Goal: Task Accomplishment & Management: Manage account settings

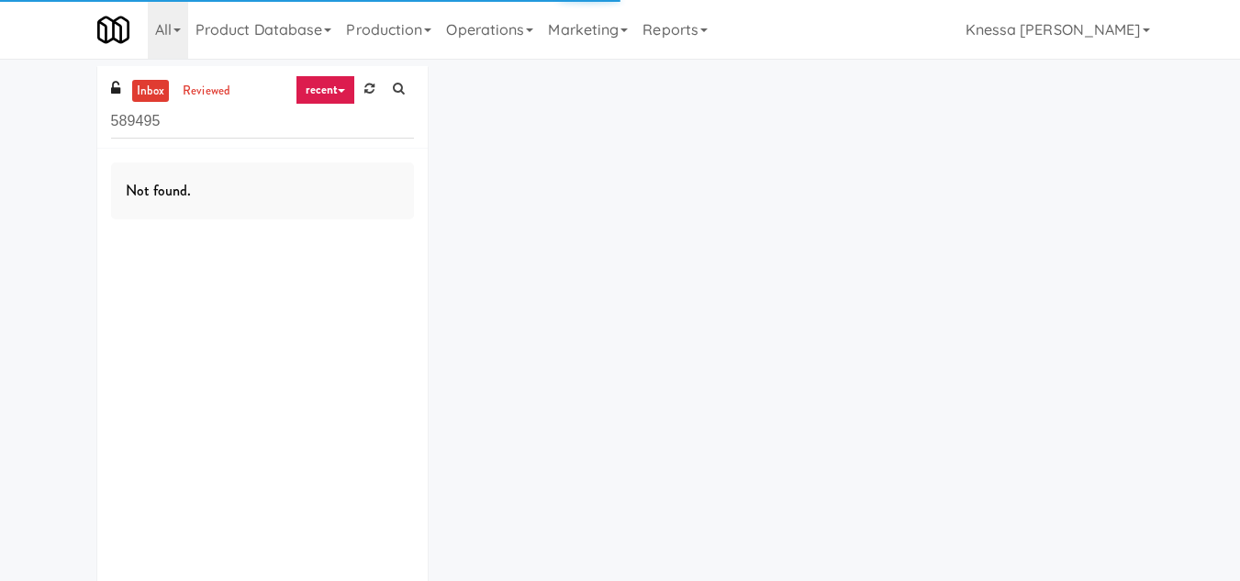
drag, startPoint x: 173, startPoint y: 125, endPoint x: 41, endPoint y: 129, distance: 131.3
click at [41, 129] on div "inbox reviewed recent all unclear take inventory issue suspicious failed recent…" at bounding box center [620, 343] width 1240 height 555
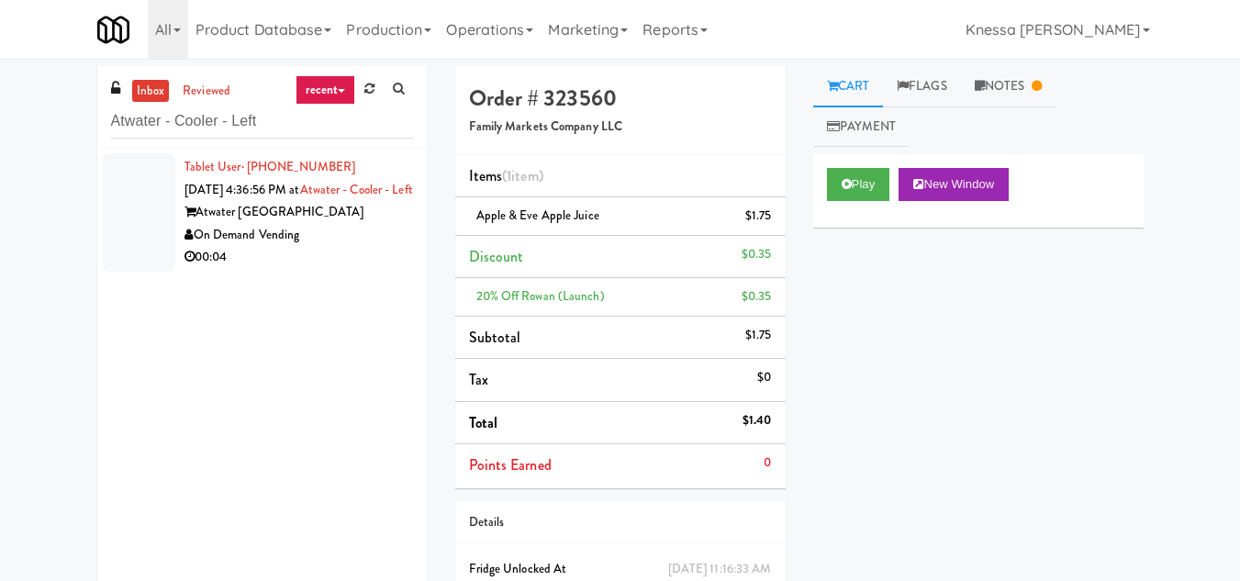
type input "Atwater - Cooler - Left"
click at [303, 222] on div "Tablet User · (859) 866-7091 [DATE] 4:36:56 PM at [GEOGRAPHIC_DATA] - Left Atwa…" at bounding box center [300, 212] width 230 height 113
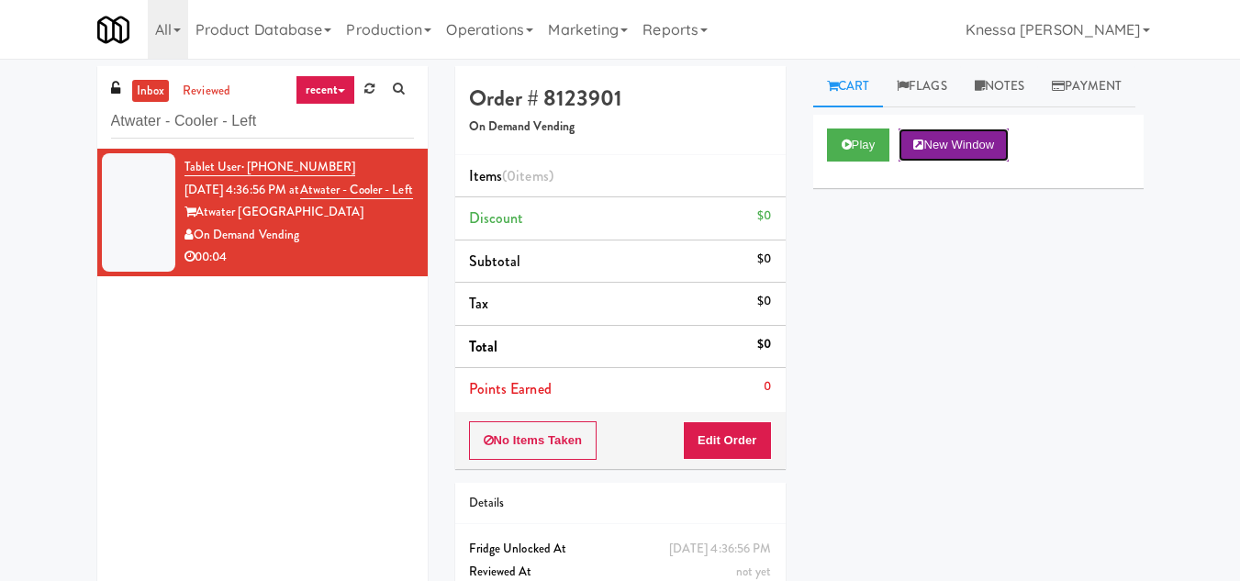
click at [955, 162] on button "New Window" at bounding box center [954, 145] width 110 height 33
click at [747, 432] on button "Edit Order" at bounding box center [727, 440] width 89 height 39
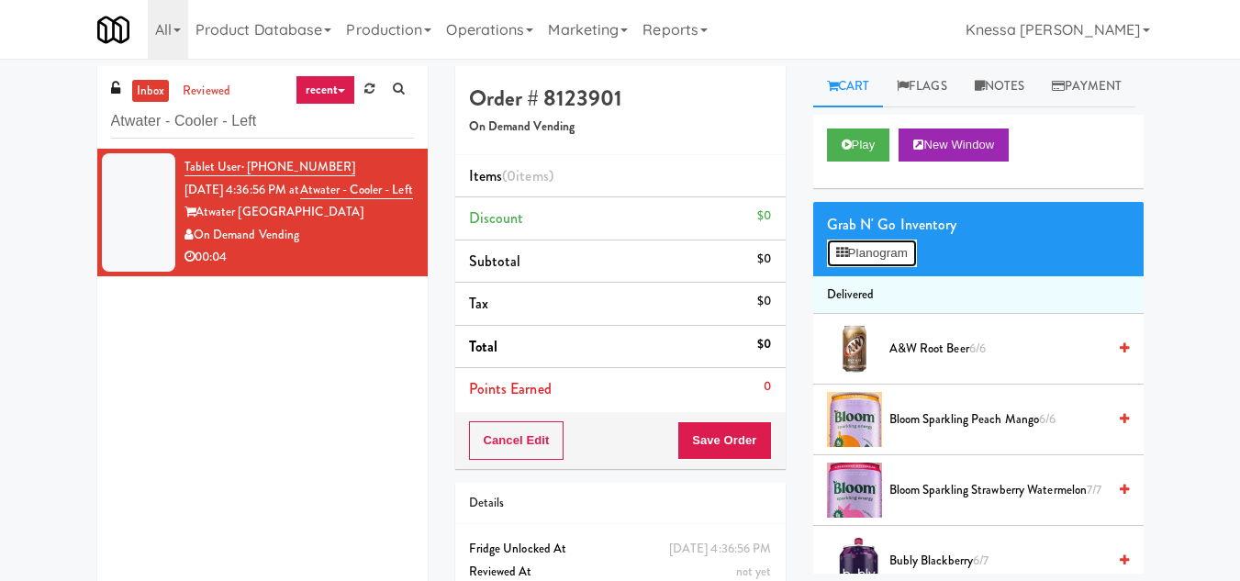
drag, startPoint x: 871, startPoint y: 294, endPoint x: 853, endPoint y: 290, distance: 18.7
click at [871, 267] on button "Planogram" at bounding box center [872, 254] width 90 height 28
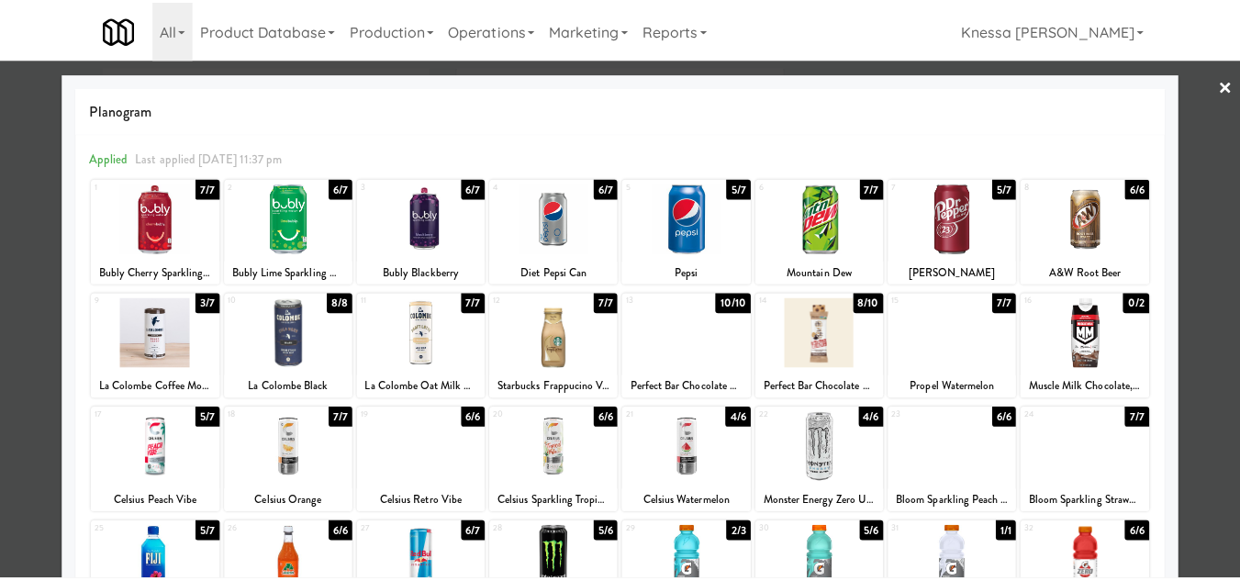
scroll to position [320, 0]
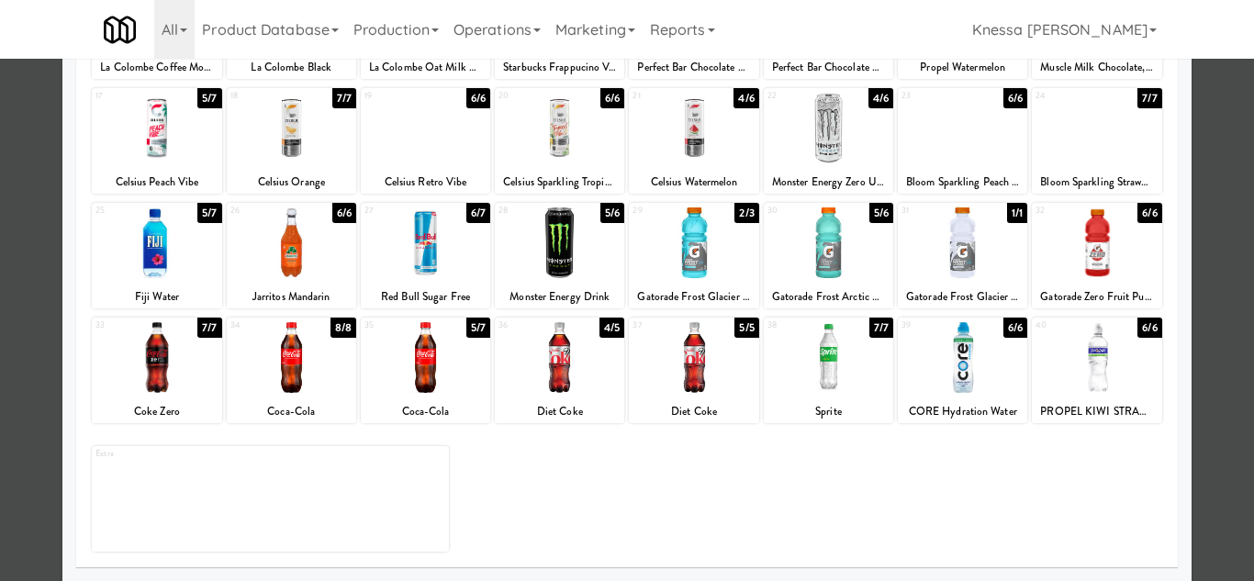
click at [143, 364] on div at bounding box center [156, 357] width 129 height 71
click at [1212, 327] on div at bounding box center [627, 290] width 1254 height 581
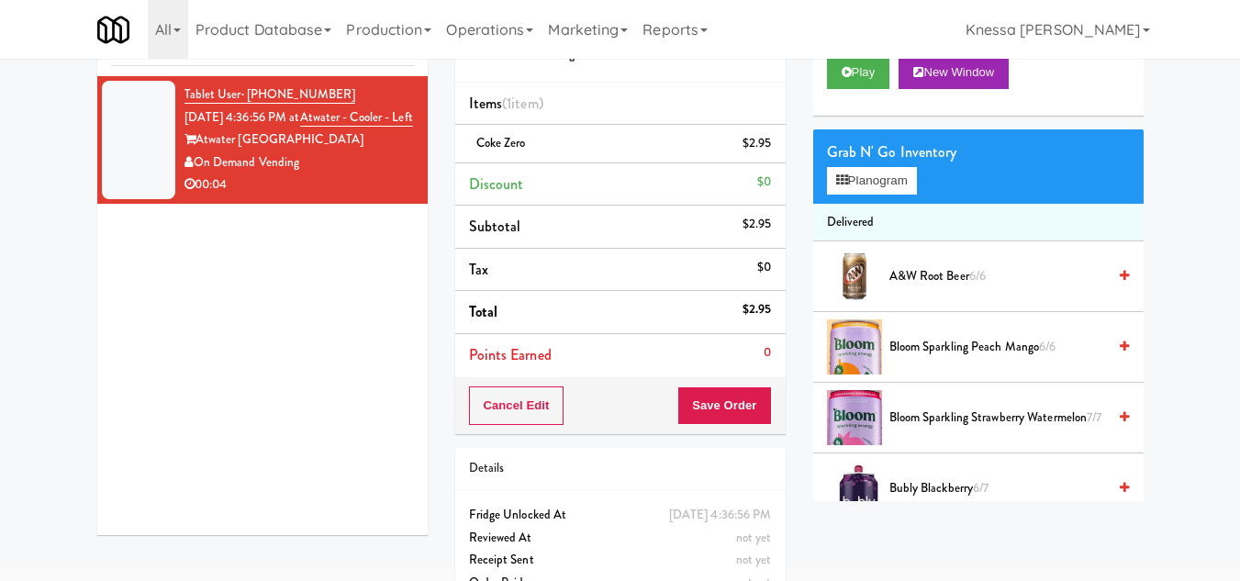
scroll to position [136, 0]
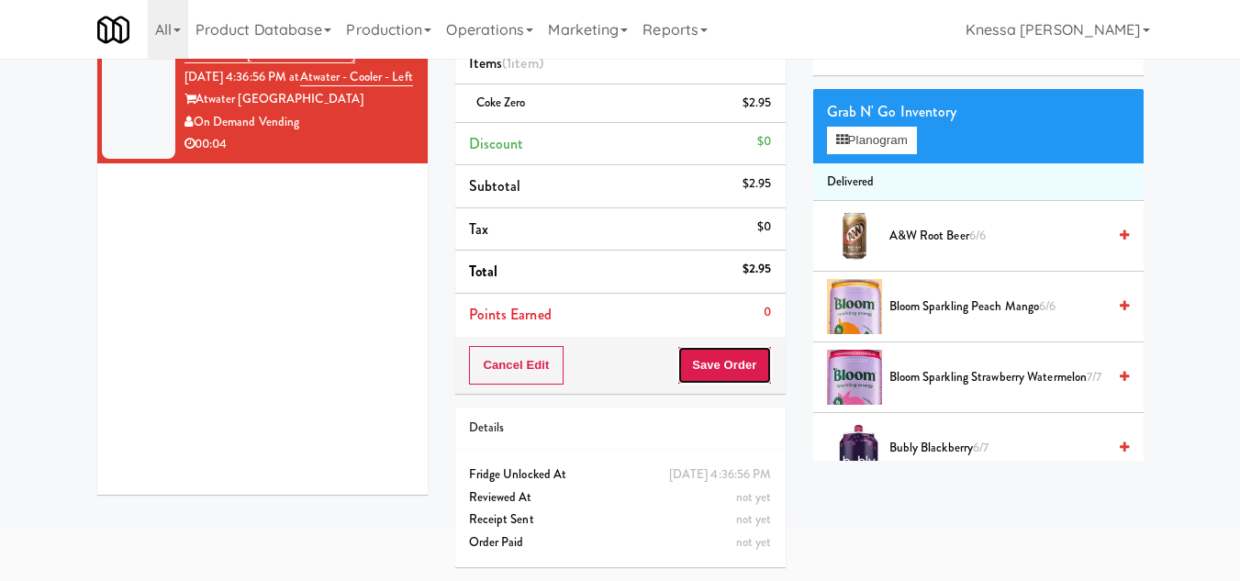
click at [729, 346] on button "Save Order" at bounding box center [725, 365] width 94 height 39
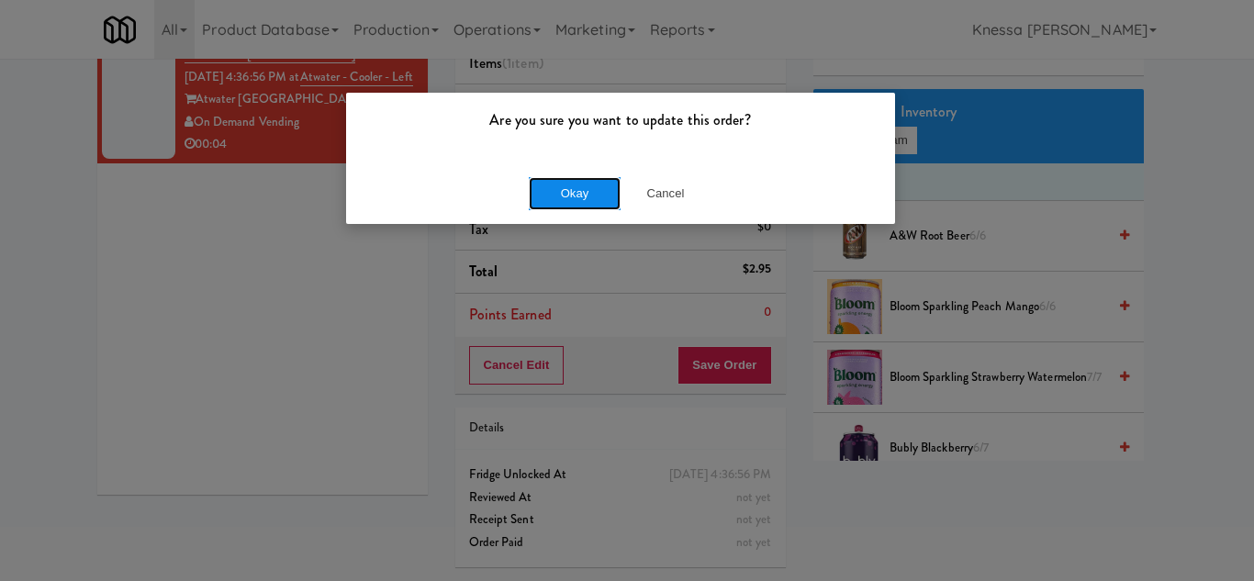
click at [570, 192] on button "Okay" at bounding box center [575, 193] width 92 height 33
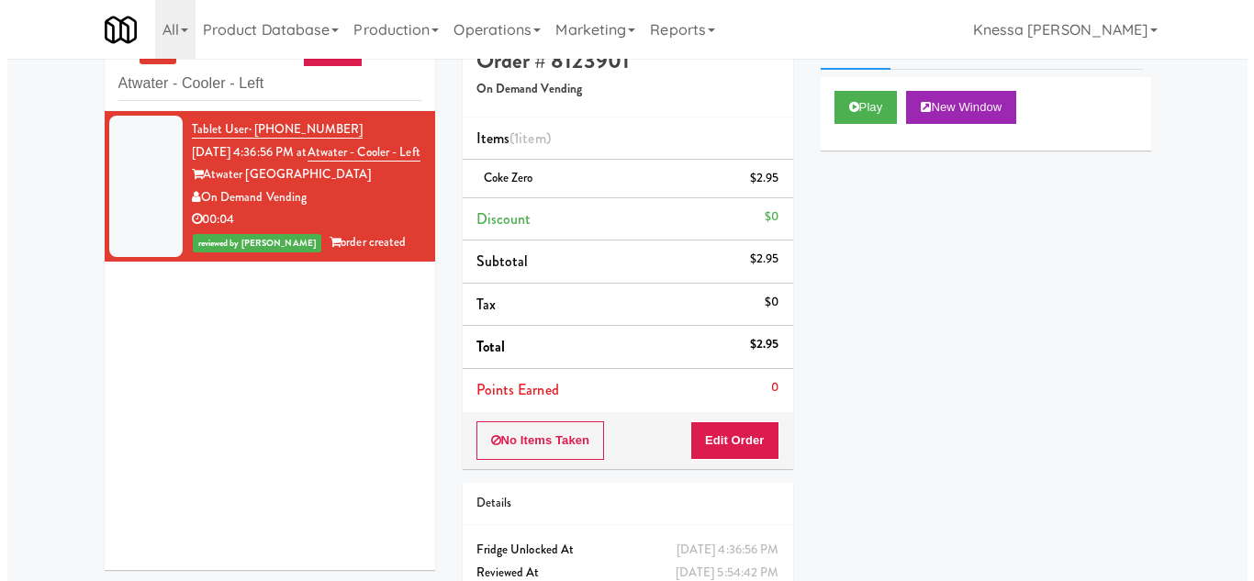
scroll to position [0, 0]
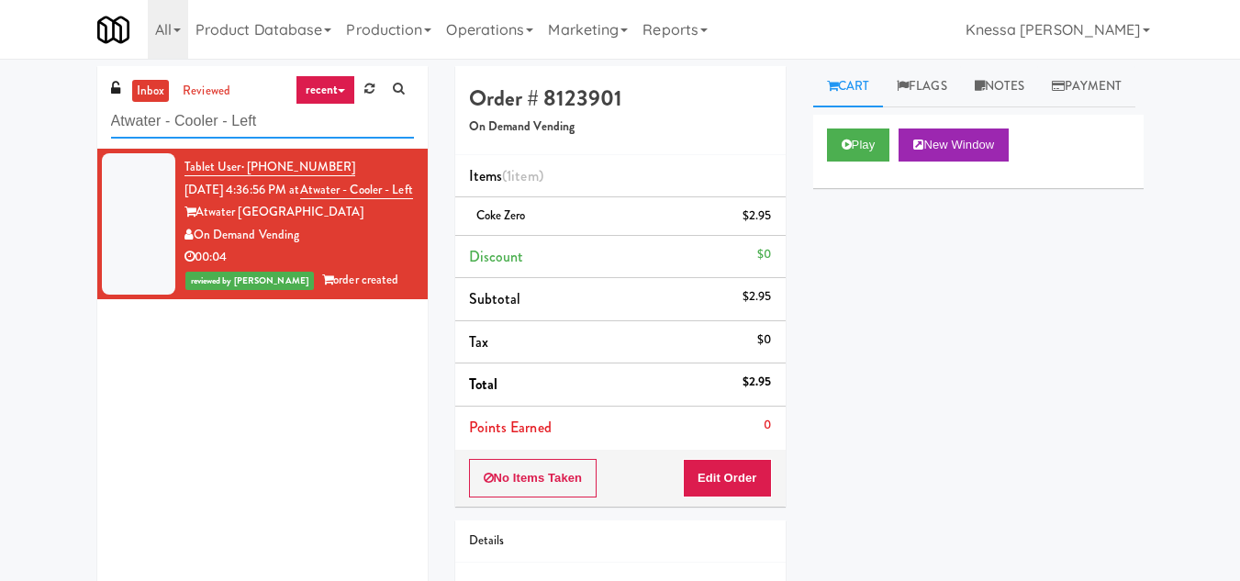
drag, startPoint x: 189, startPoint y: 127, endPoint x: 51, endPoint y: 129, distance: 137.7
click at [51, 129] on div "inbox reviewed recent all unclear take inventory issue suspicious failed recent…" at bounding box center [620, 380] width 1240 height 628
paste input "Domain - Pantry"
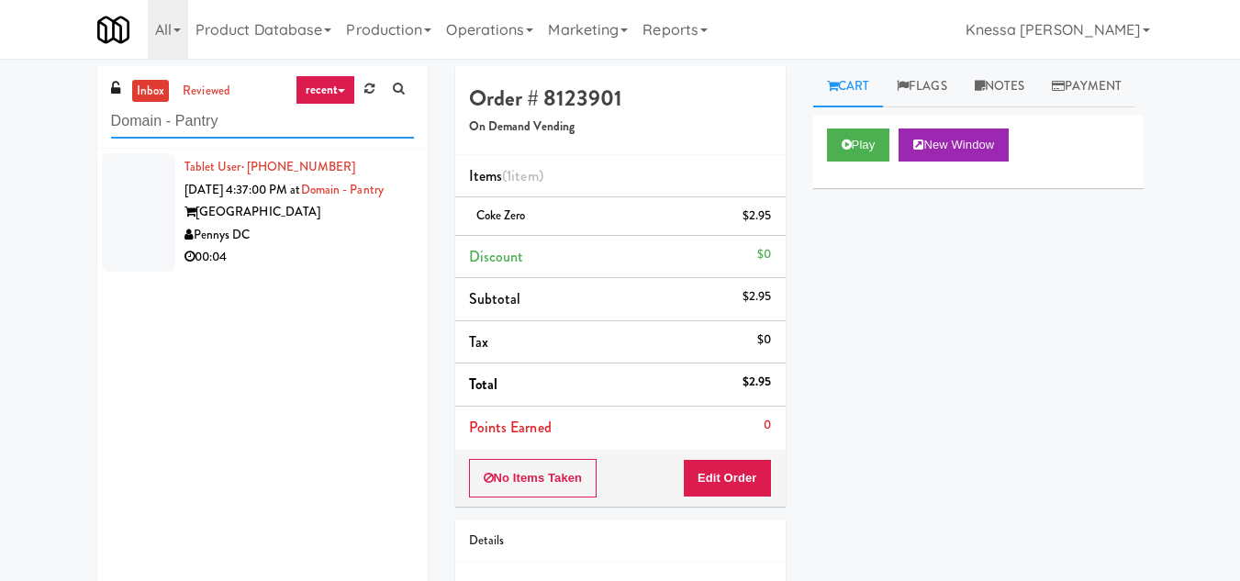
type input "Domain - Pantry"
click at [301, 196] on span "[DATE] 4:37:00 PM at" at bounding box center [243, 189] width 117 height 17
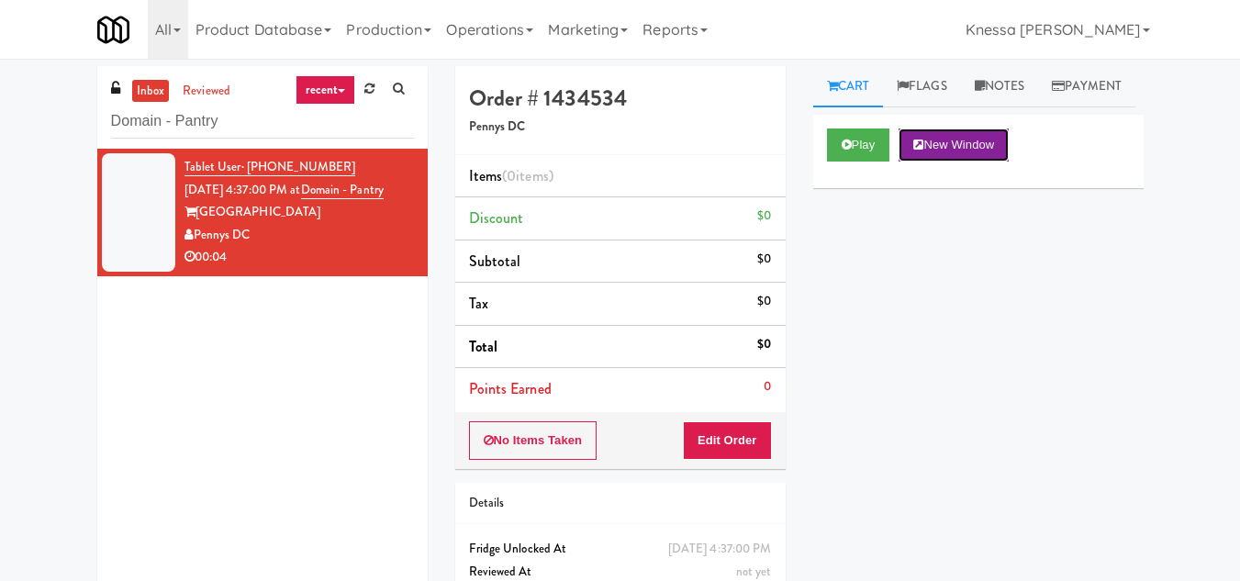
click at [954, 162] on button "New Window" at bounding box center [954, 145] width 110 height 33
click at [734, 440] on button "Edit Order" at bounding box center [727, 440] width 89 height 39
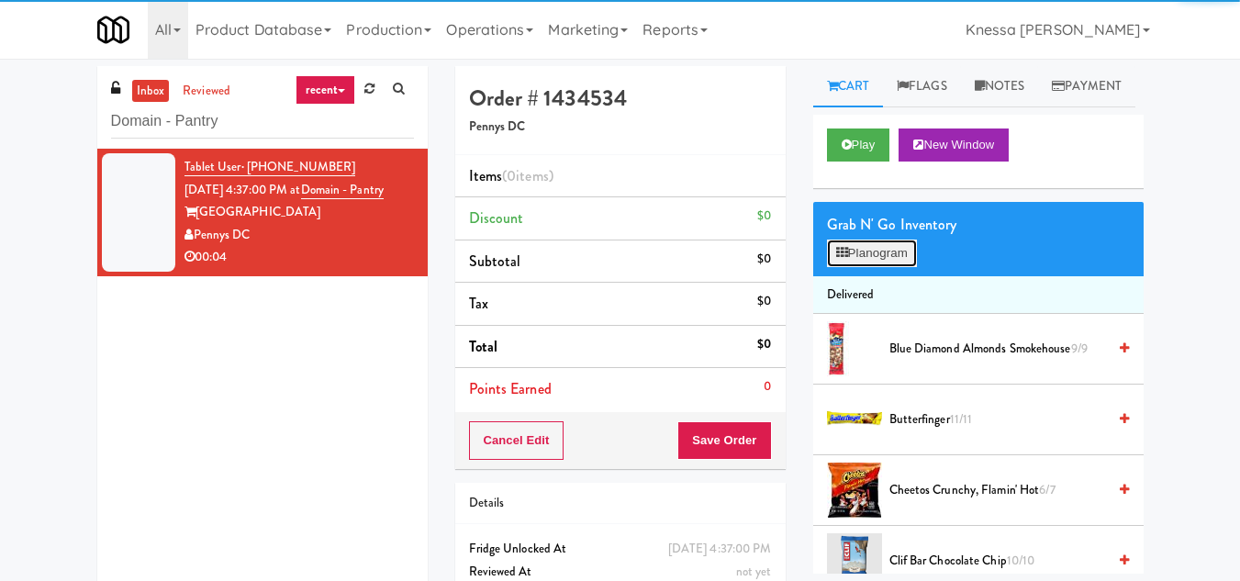
click at [888, 267] on button "Planogram" at bounding box center [872, 254] width 90 height 28
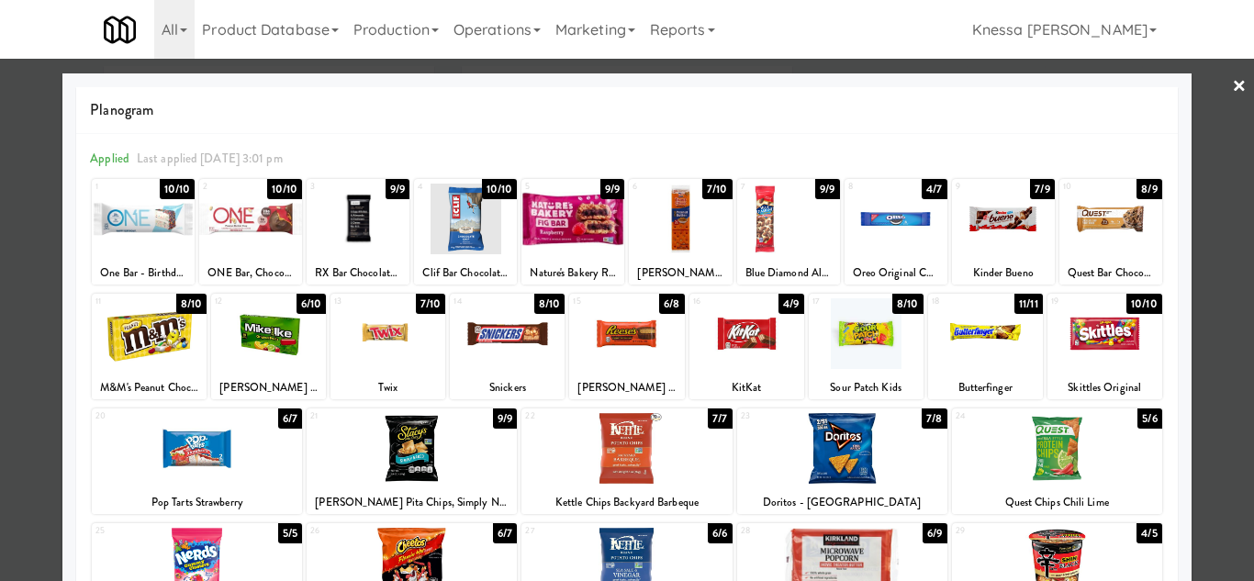
drag, startPoint x: 1212, startPoint y: 387, endPoint x: 1246, endPoint y: 392, distance: 34.3
click at [1212, 387] on div at bounding box center [627, 290] width 1254 height 581
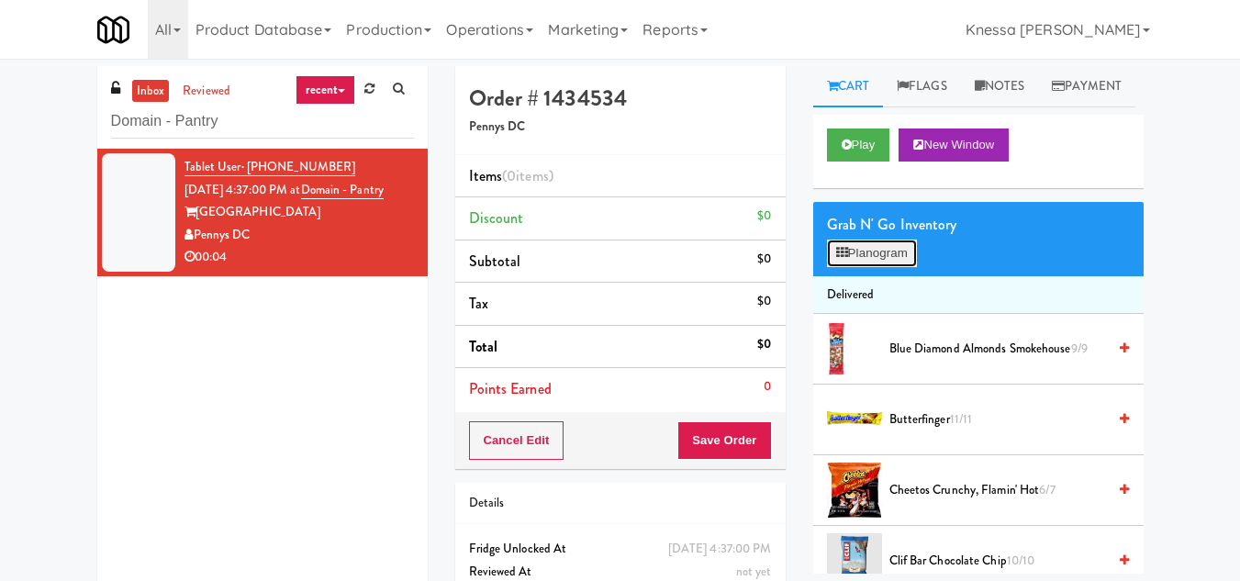
click at [873, 267] on button "Planogram" at bounding box center [872, 254] width 90 height 28
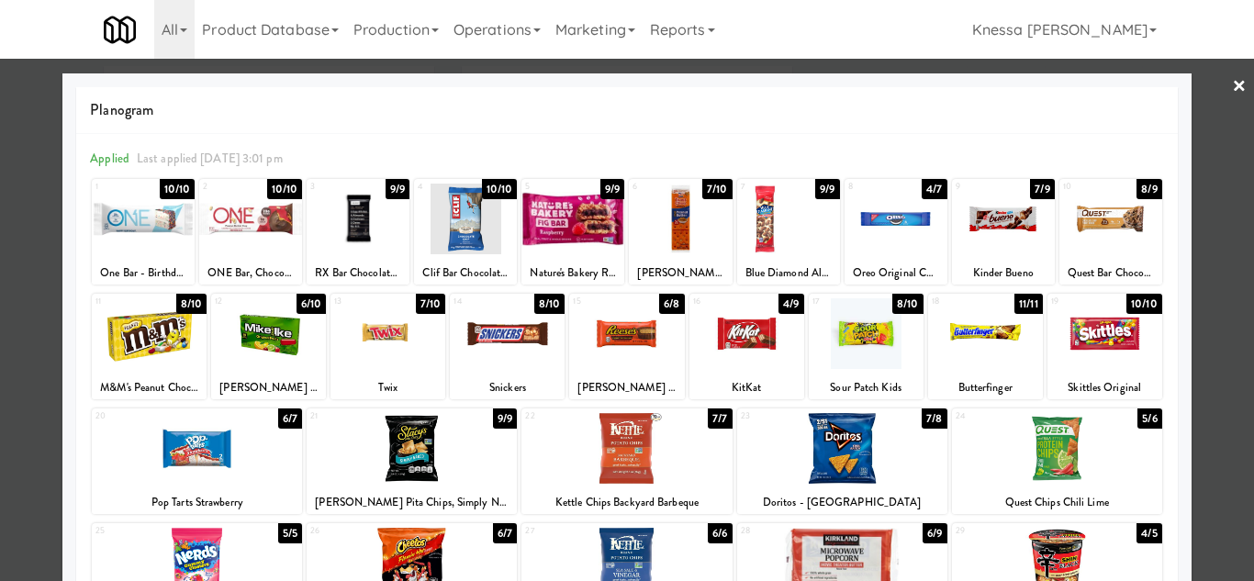
click at [631, 332] on div at bounding box center [626, 333] width 115 height 71
click at [1232, 82] on link "×" at bounding box center [1239, 87] width 15 height 57
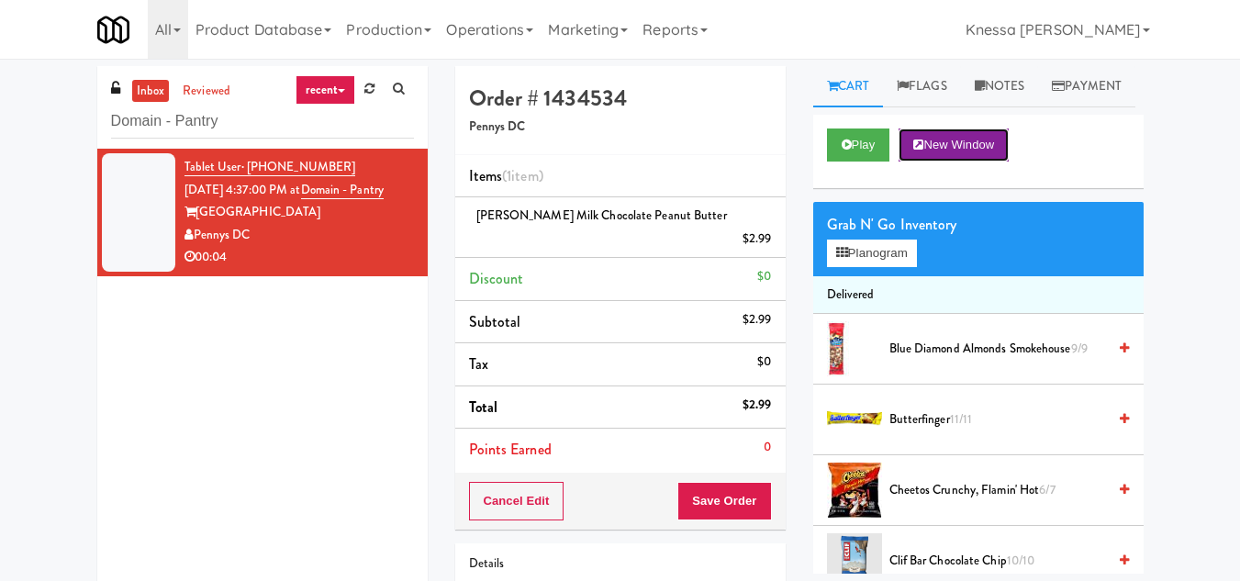
click at [966, 162] on button "New Window" at bounding box center [954, 145] width 110 height 33
click at [727, 482] on button "Save Order" at bounding box center [725, 501] width 94 height 39
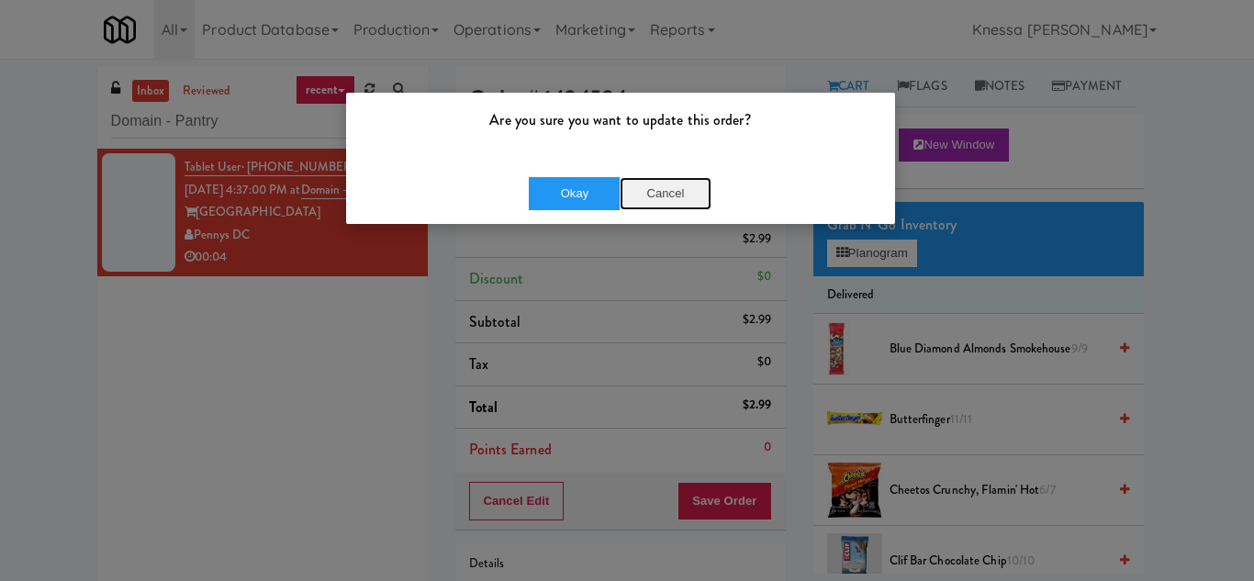
click at [669, 195] on button "Cancel" at bounding box center [666, 193] width 92 height 33
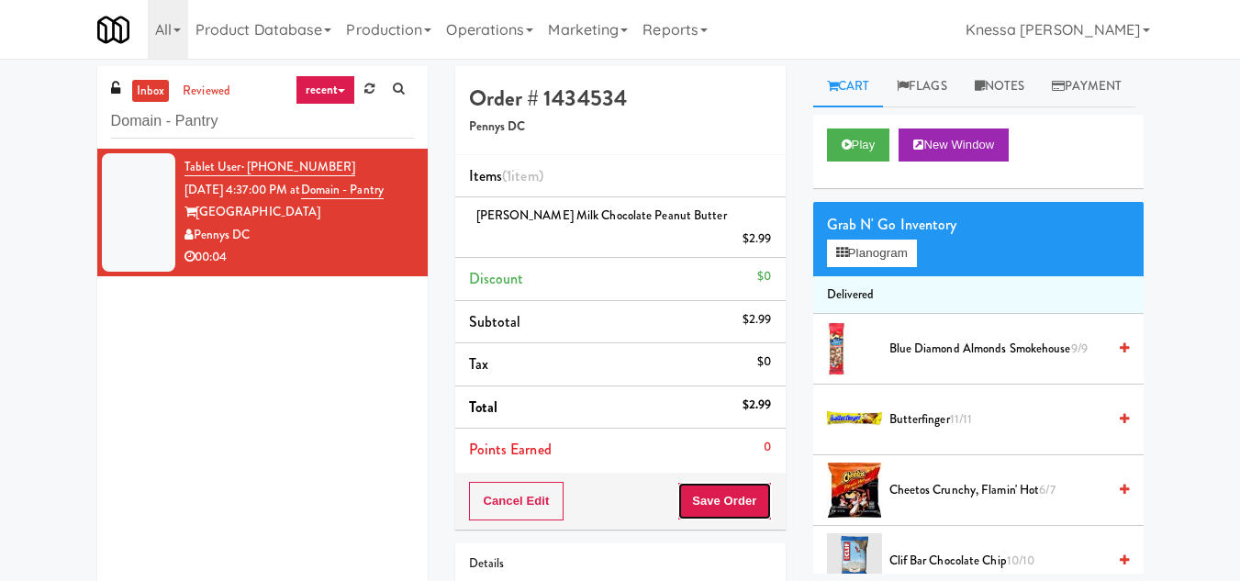
click at [733, 484] on button "Save Order" at bounding box center [725, 501] width 94 height 39
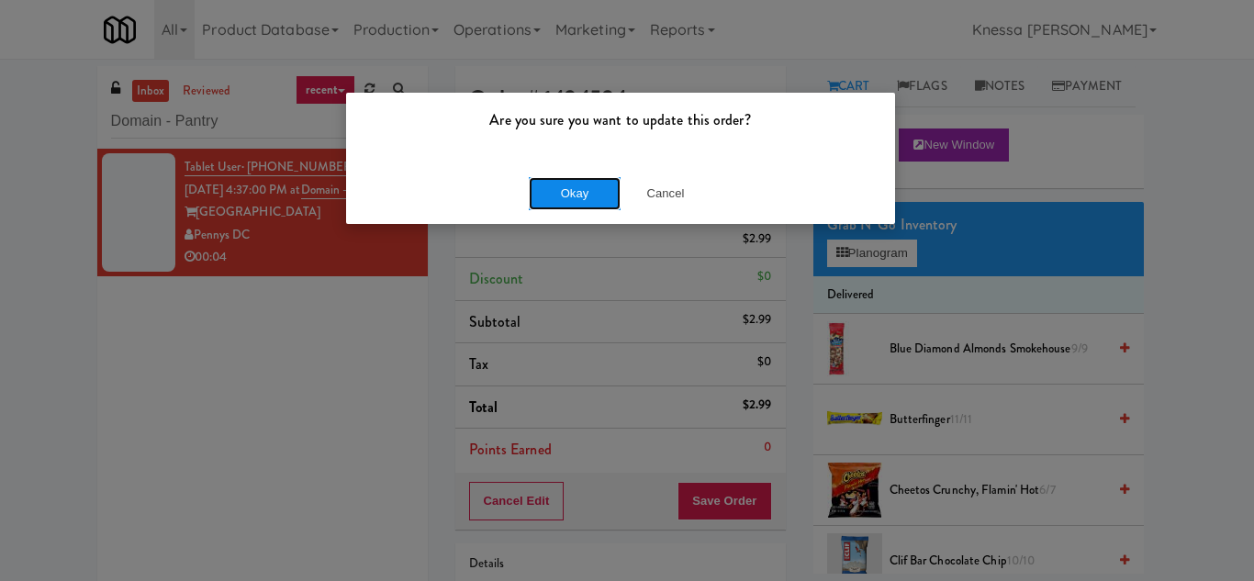
click at [587, 200] on button "Okay" at bounding box center [575, 193] width 92 height 33
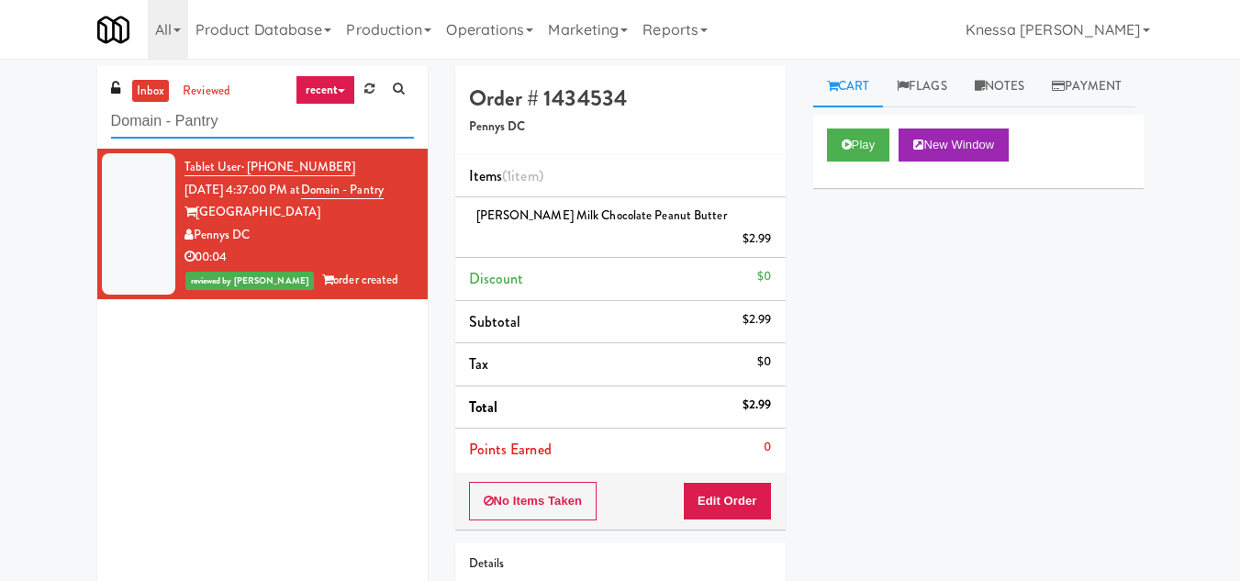
drag, startPoint x: 204, startPoint y: 125, endPoint x: 90, endPoint y: 126, distance: 113.9
click at [90, 126] on div "inbox reviewed recent all unclear take inventory issue suspicious failed recent…" at bounding box center [263, 343] width 358 height 555
paste input "Arapahoe Square Fridge"
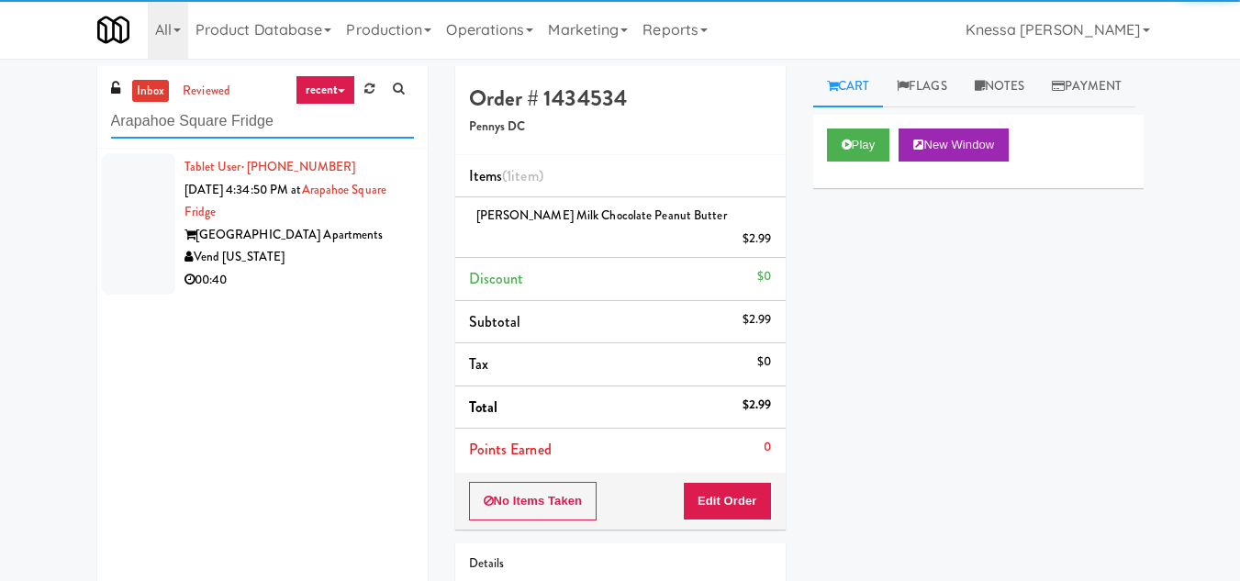
type input "Arapahoe Square Fridge"
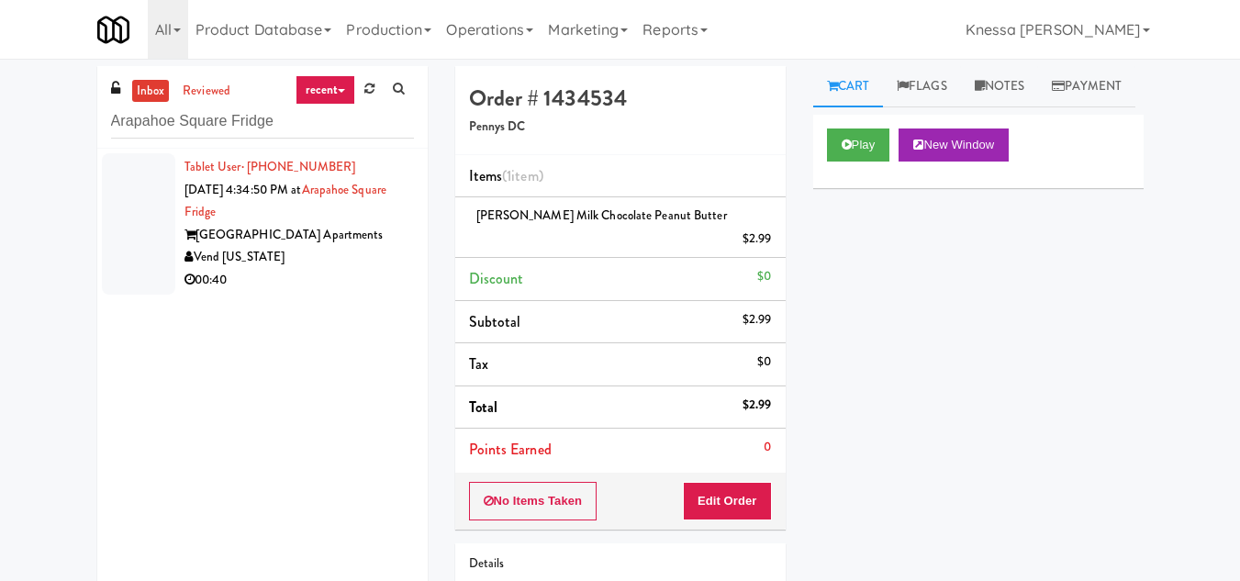
click at [286, 208] on div "Tablet User · (303) 550-3440 [DATE] 4:34:50 PM at [GEOGRAPHIC_DATA] [GEOGRAPHIC…" at bounding box center [300, 224] width 230 height 136
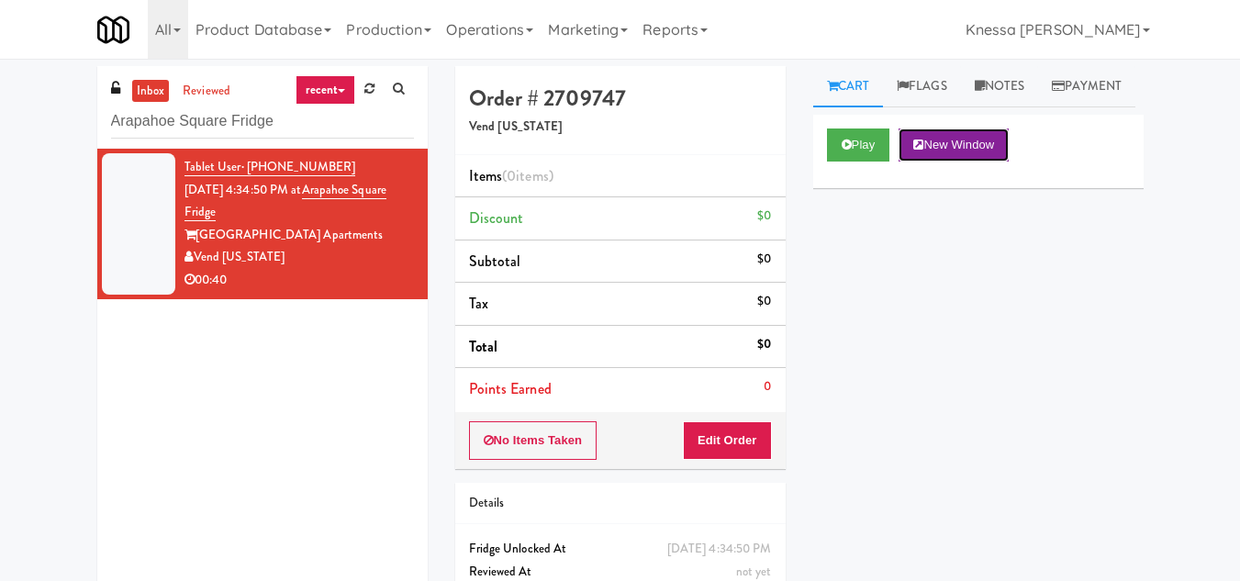
drag, startPoint x: 932, startPoint y: 180, endPoint x: 923, endPoint y: 184, distance: 9.9
click at [931, 162] on button "New Window" at bounding box center [954, 145] width 110 height 33
click at [738, 435] on button "Edit Order" at bounding box center [727, 440] width 89 height 39
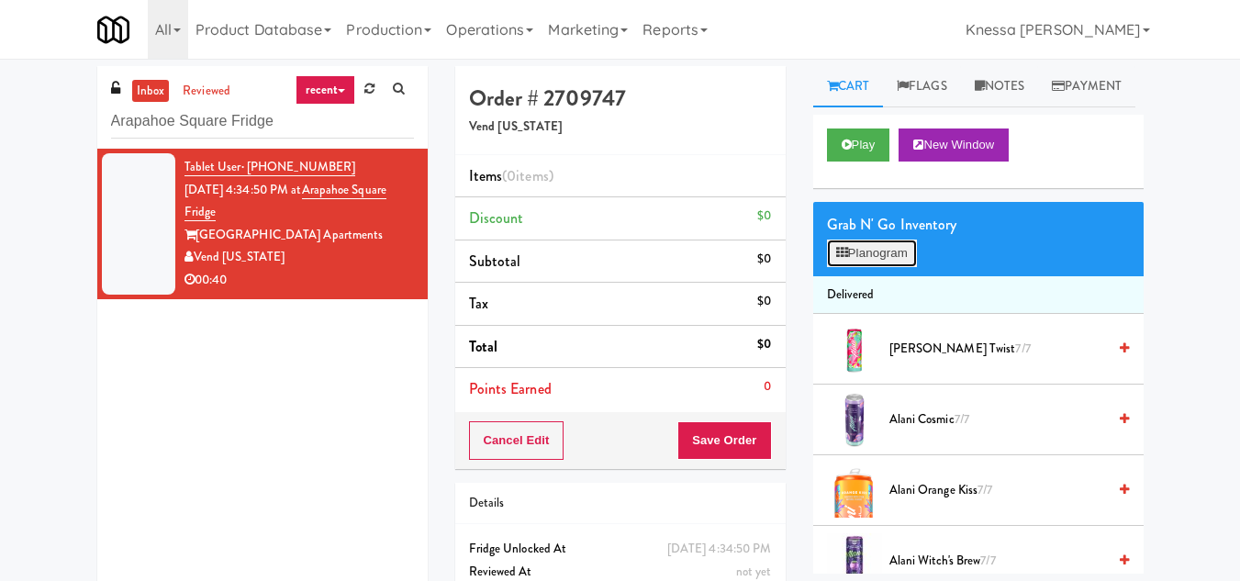
click at [891, 267] on button "Planogram" at bounding box center [872, 254] width 90 height 28
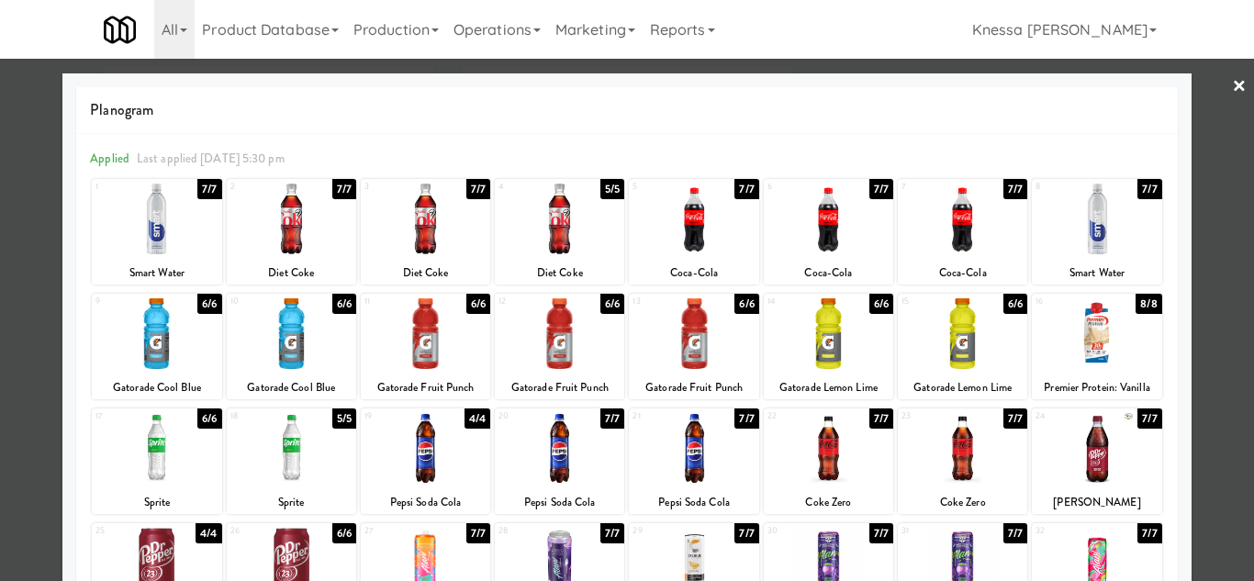
click at [1081, 353] on div at bounding box center [1096, 333] width 129 height 71
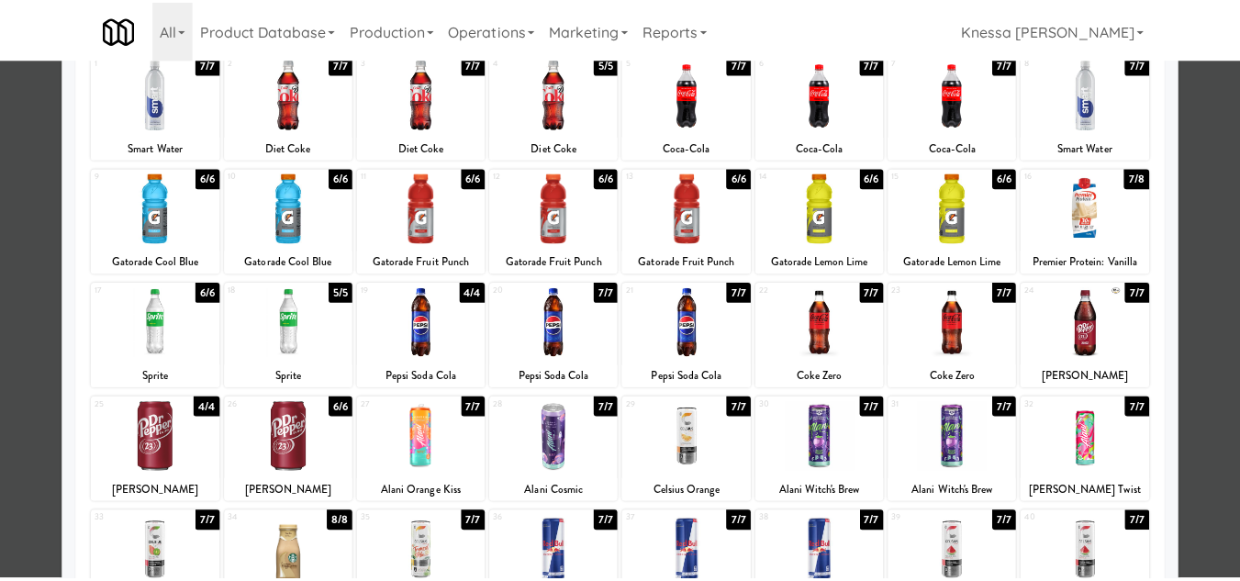
scroll to position [320, 0]
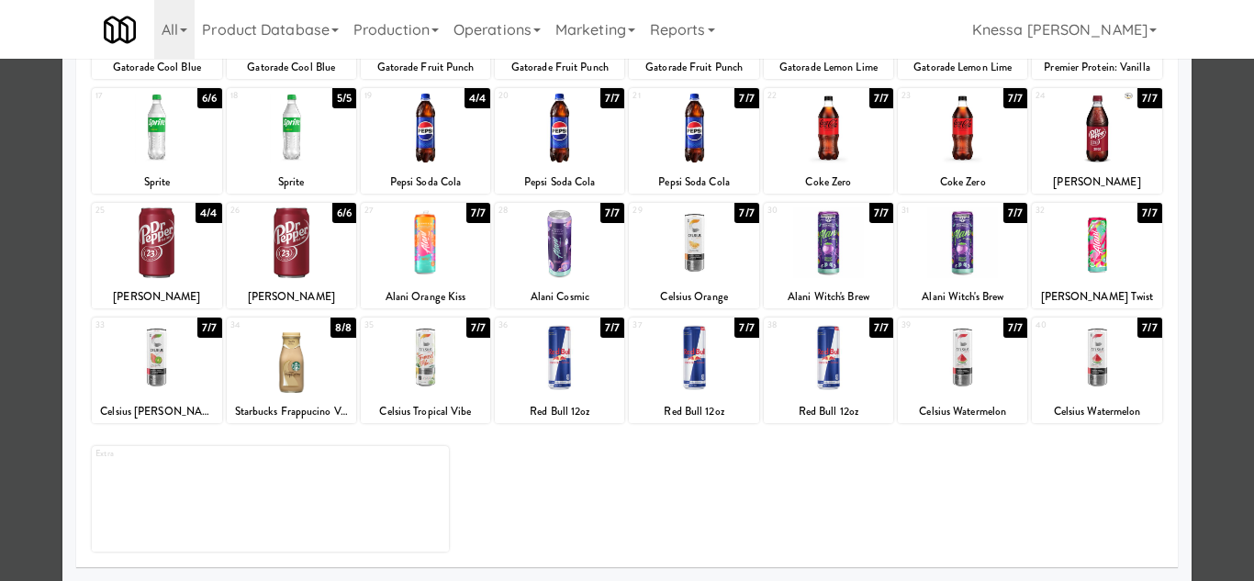
click at [566, 247] on div at bounding box center [559, 243] width 129 height 71
click at [1215, 414] on div at bounding box center [627, 290] width 1254 height 581
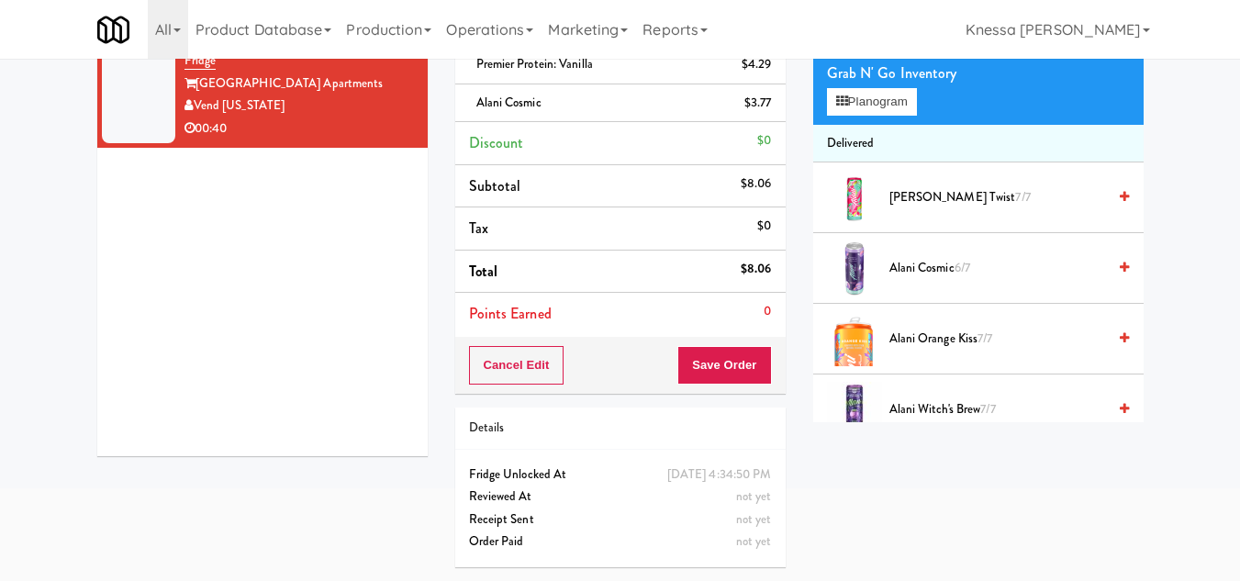
scroll to position [174, 0]
click at [742, 346] on button "Save Order" at bounding box center [725, 365] width 94 height 39
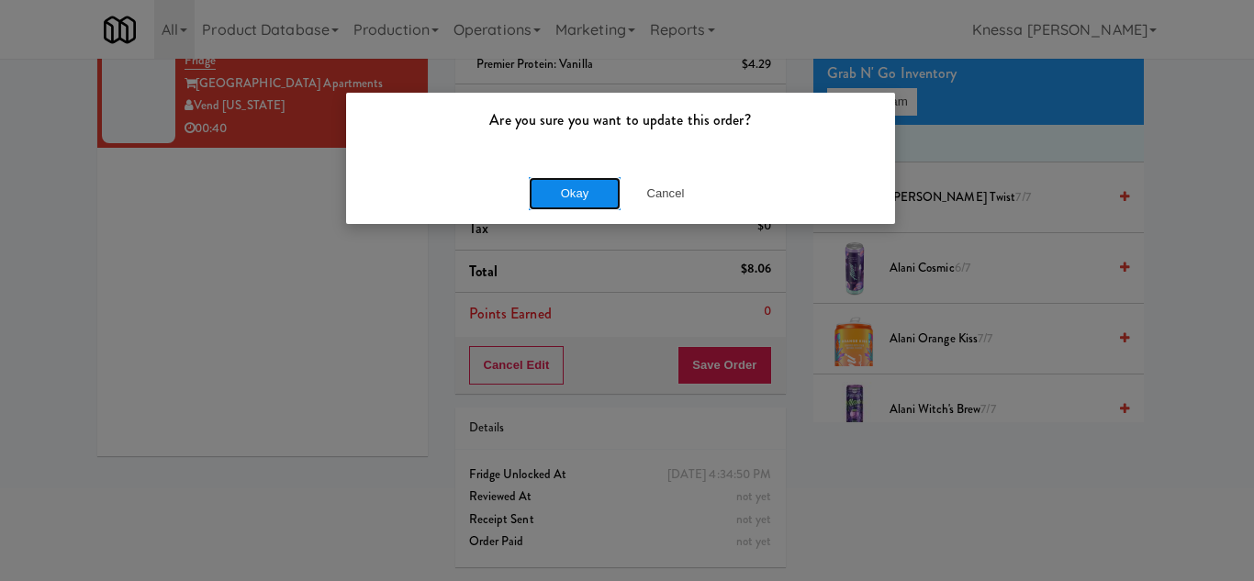
click at [580, 195] on button "Okay" at bounding box center [575, 193] width 92 height 33
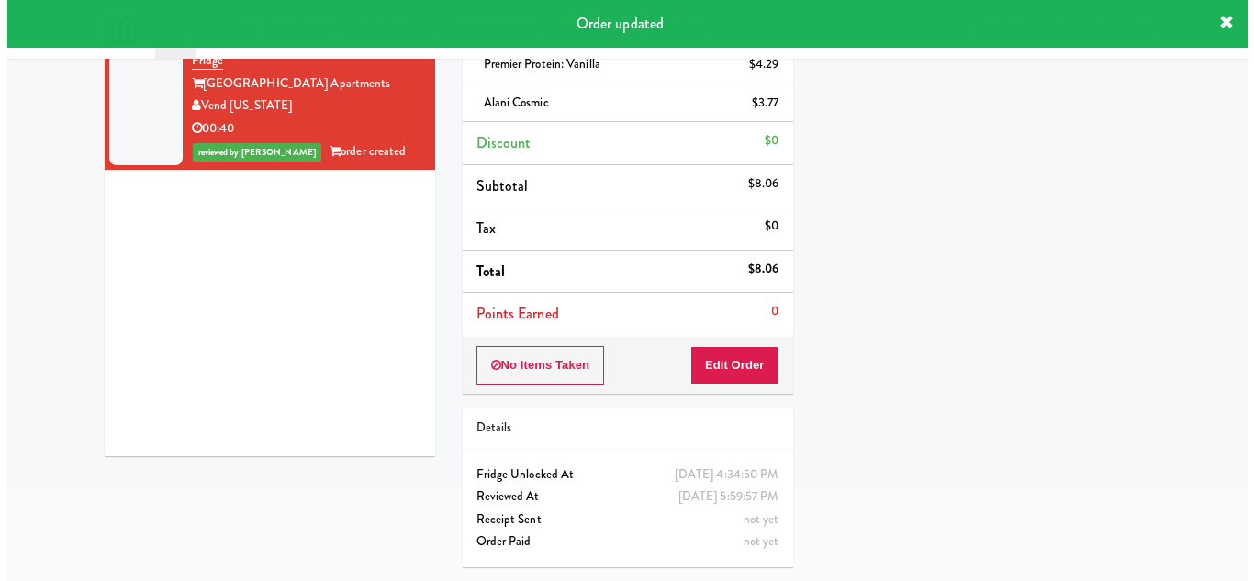
scroll to position [0, 0]
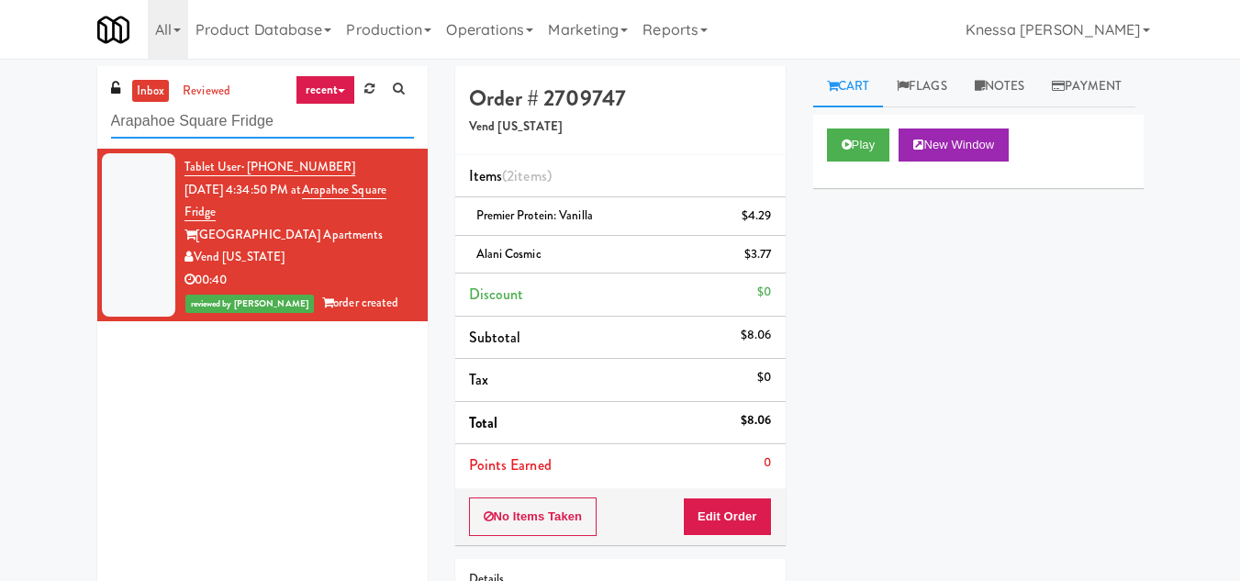
click at [255, 118] on input "Arapahoe Square Fridge" at bounding box center [262, 122] width 303 height 34
paste input "The Village - Combo B"
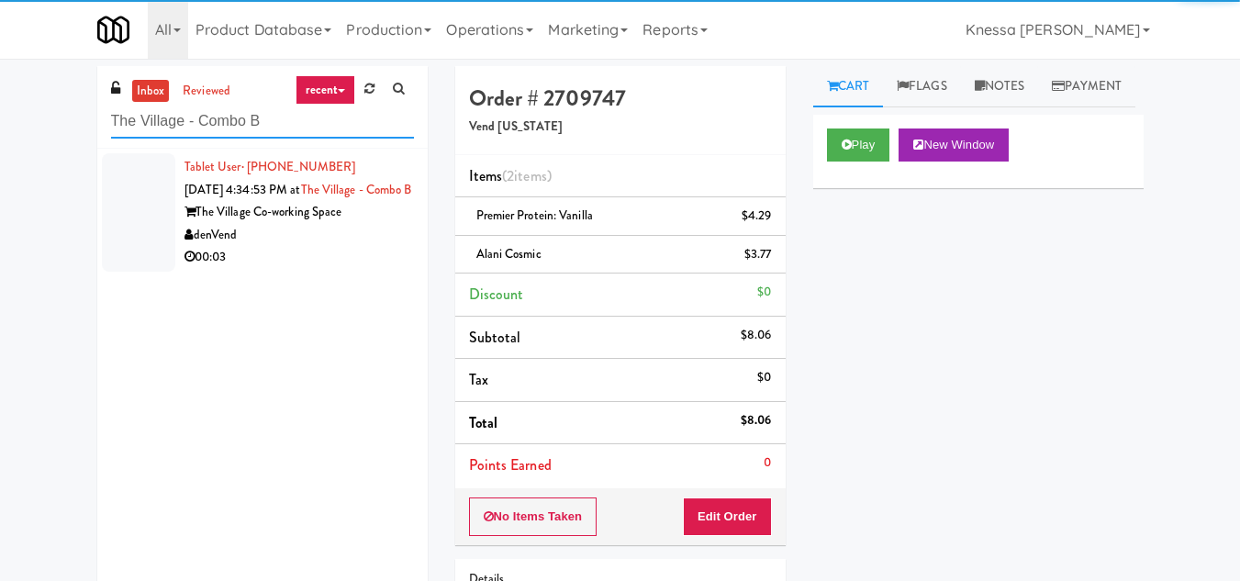
type input "The Village - Combo B"
click at [308, 219] on div "Tablet User · (303) 717-8277 [DATE] 4:34:53 PM at [GEOGRAPHIC_DATA] - [GEOGRAPH…" at bounding box center [300, 212] width 230 height 113
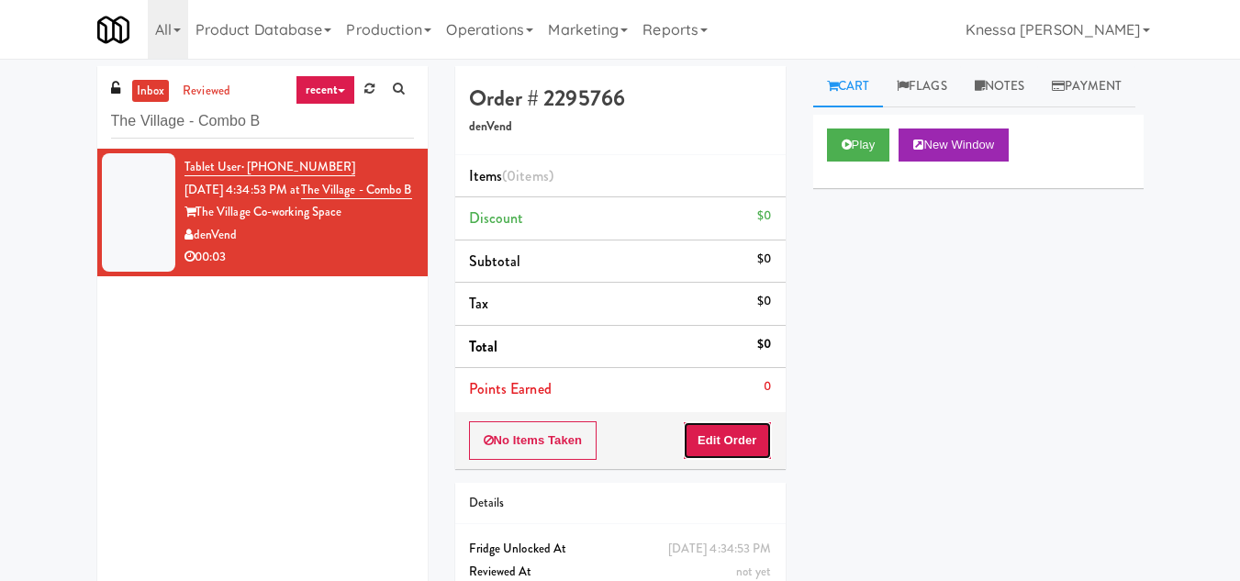
click at [743, 432] on button "Edit Order" at bounding box center [727, 440] width 89 height 39
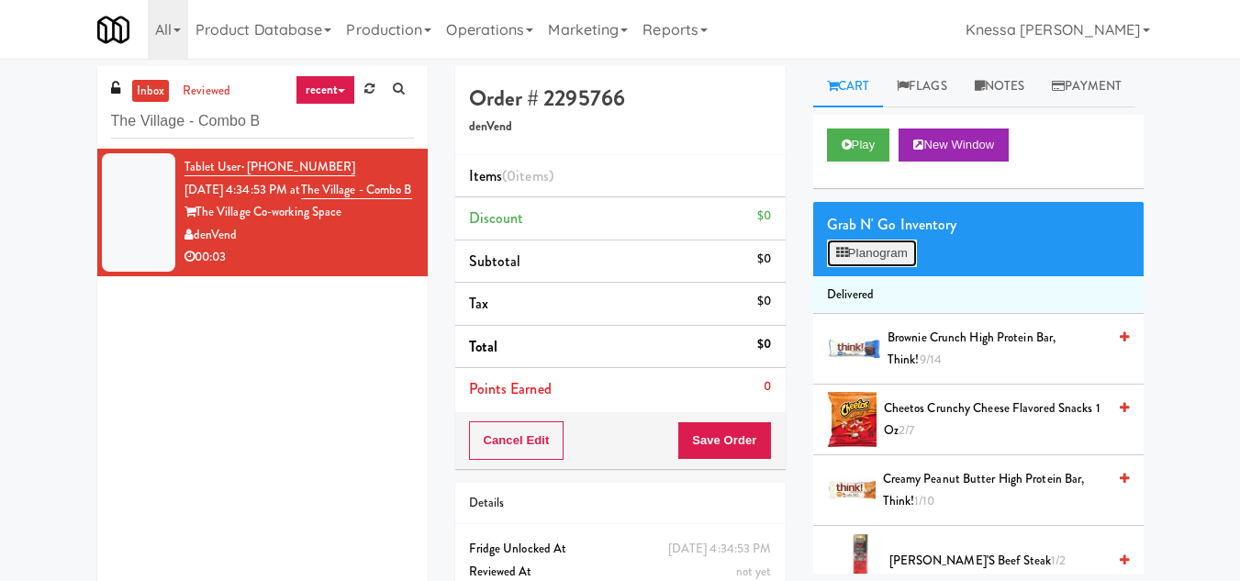
click at [881, 267] on button "Planogram" at bounding box center [872, 254] width 90 height 28
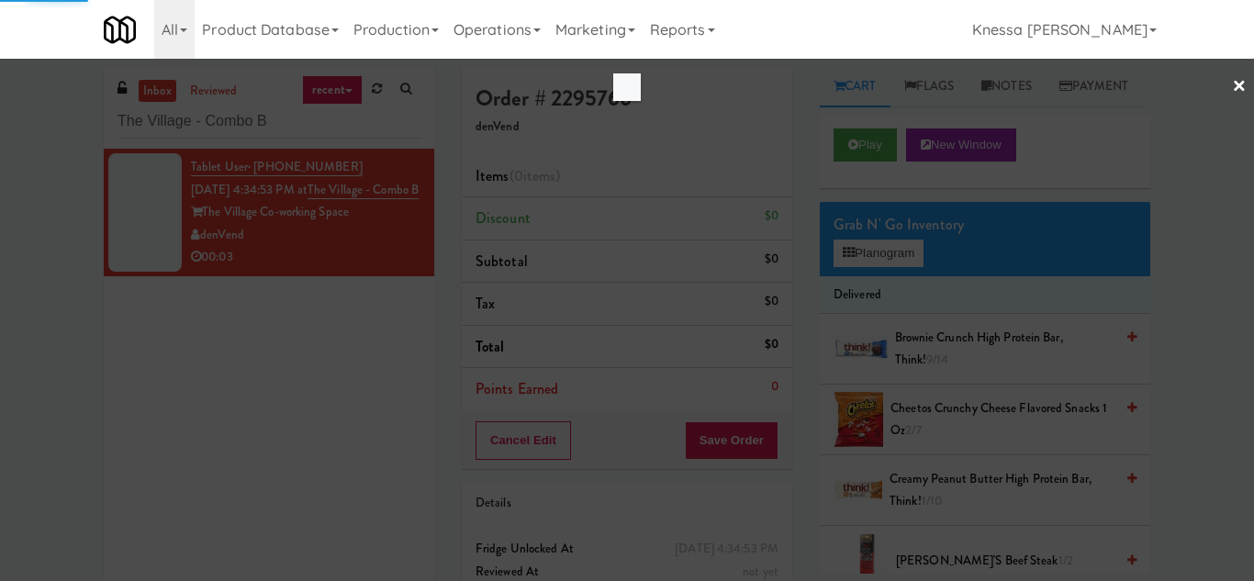
click at [973, 179] on div at bounding box center [627, 290] width 1254 height 581
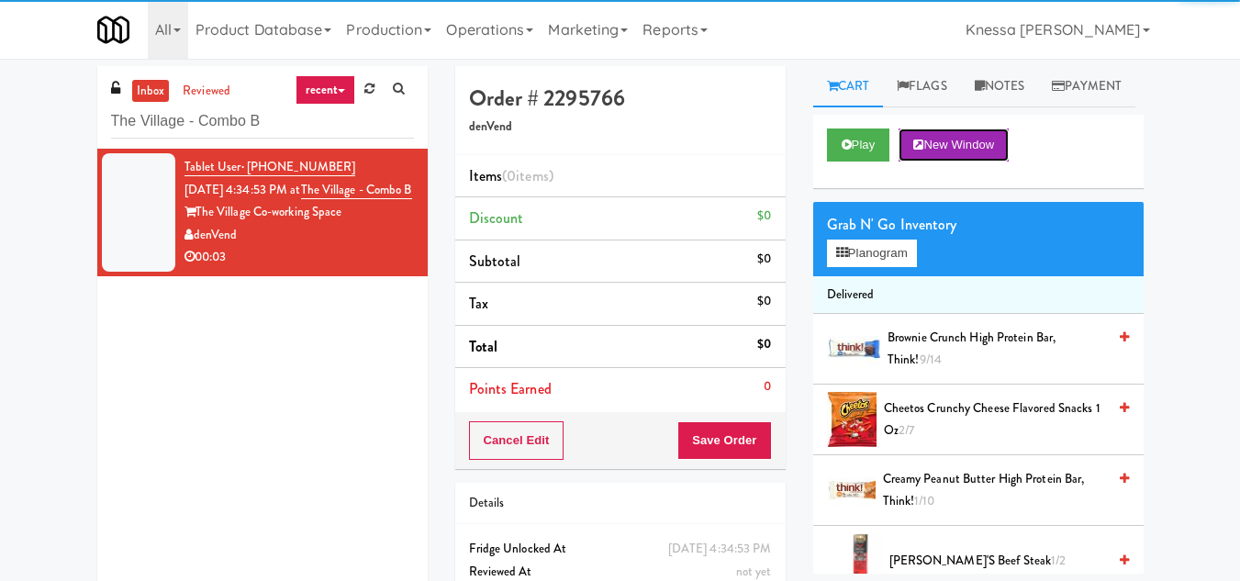
click at [973, 162] on button "New Window" at bounding box center [954, 145] width 110 height 33
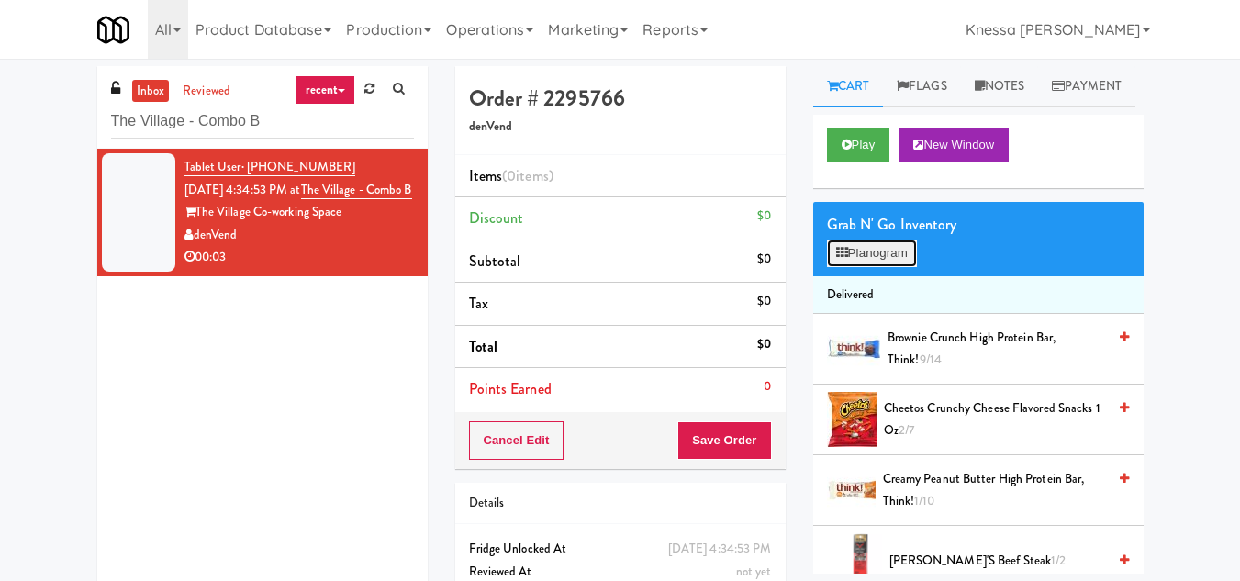
click at [889, 267] on button "Planogram" at bounding box center [872, 254] width 90 height 28
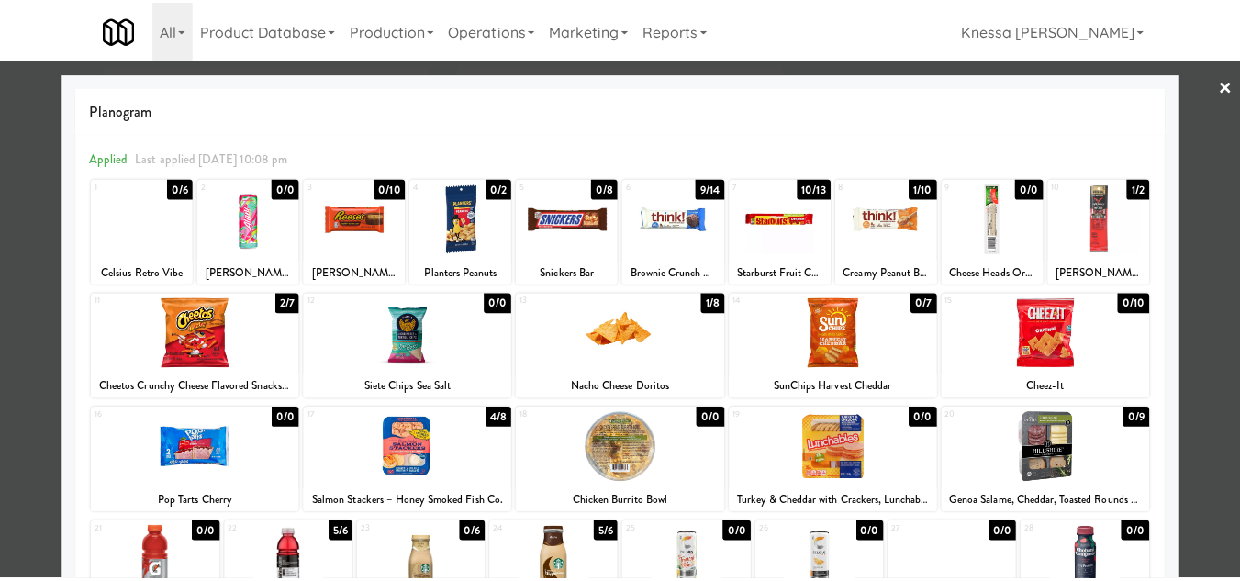
scroll to position [320, 0]
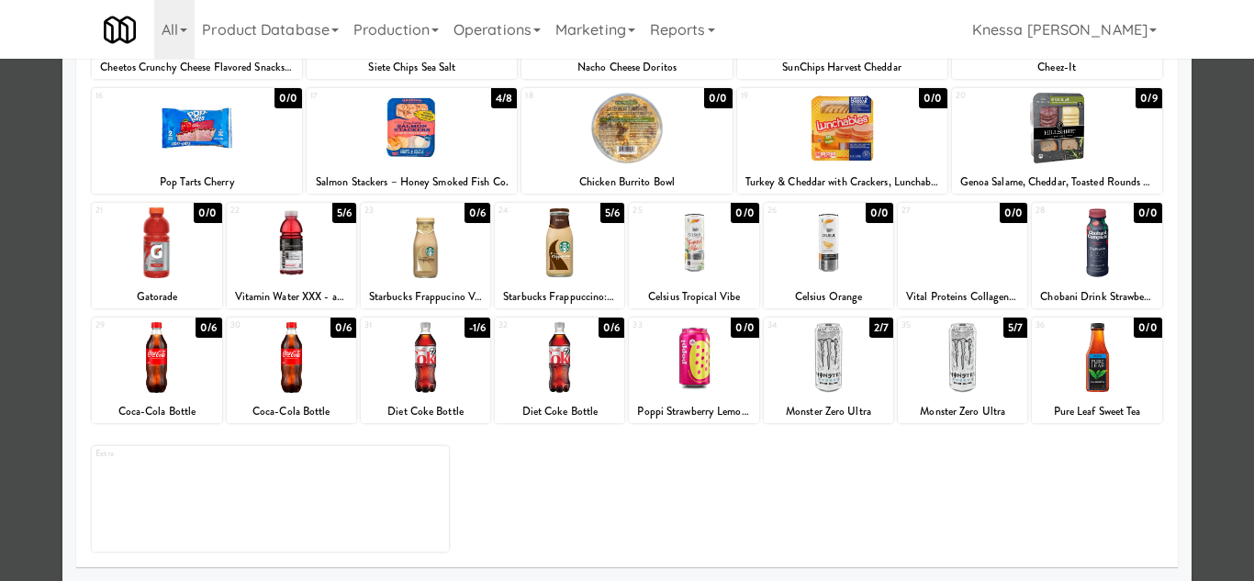
click at [164, 376] on div at bounding box center [156, 357] width 129 height 71
click at [1203, 404] on div at bounding box center [627, 290] width 1254 height 581
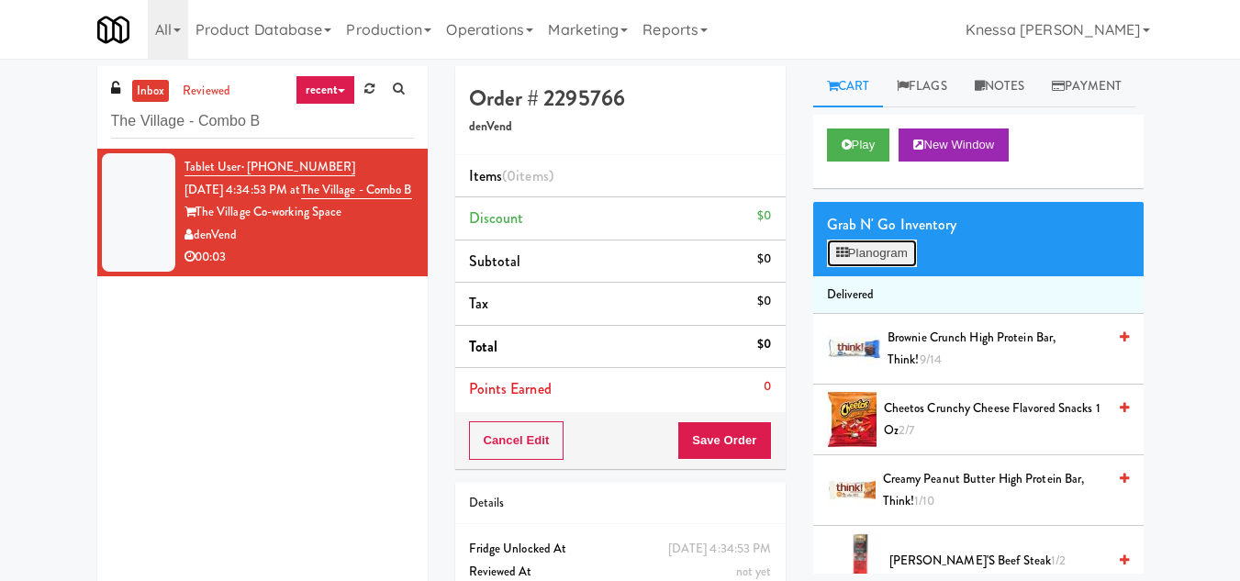
click at [892, 267] on button "Planogram" at bounding box center [872, 254] width 90 height 28
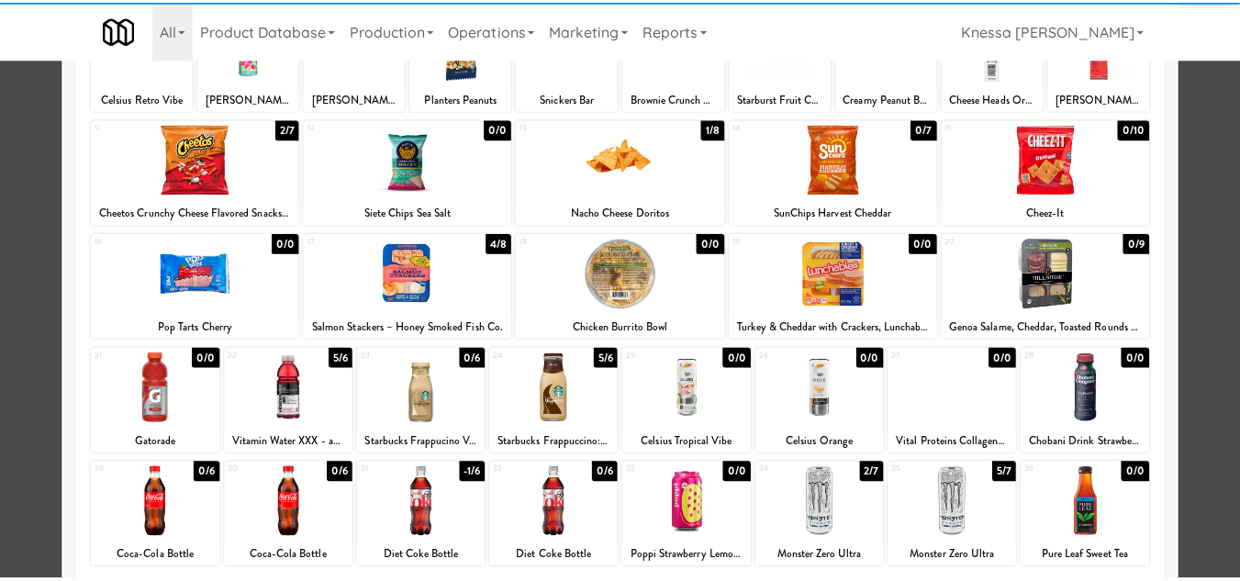
scroll to position [320, 0]
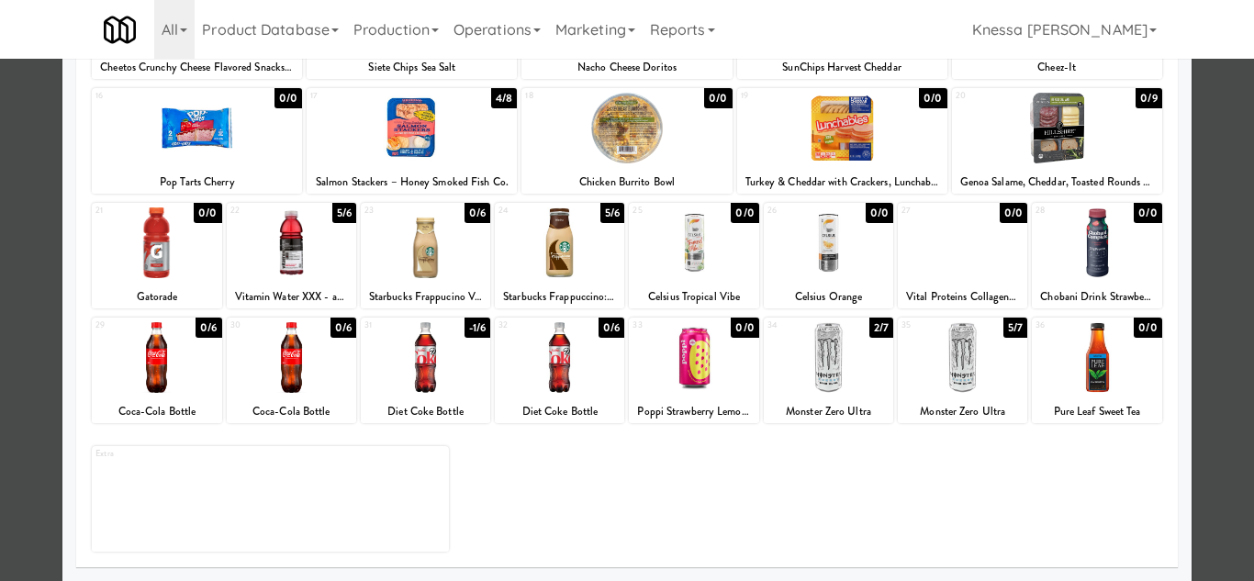
click at [165, 364] on div at bounding box center [156, 357] width 129 height 71
click at [1213, 379] on div at bounding box center [627, 290] width 1254 height 581
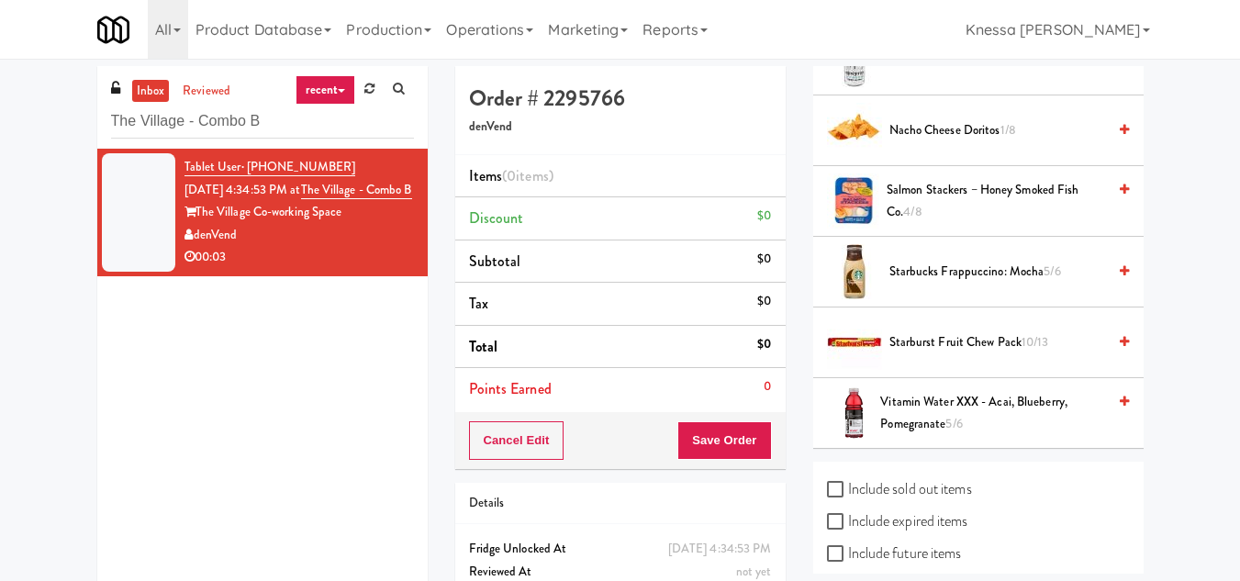
scroll to position [771, 0]
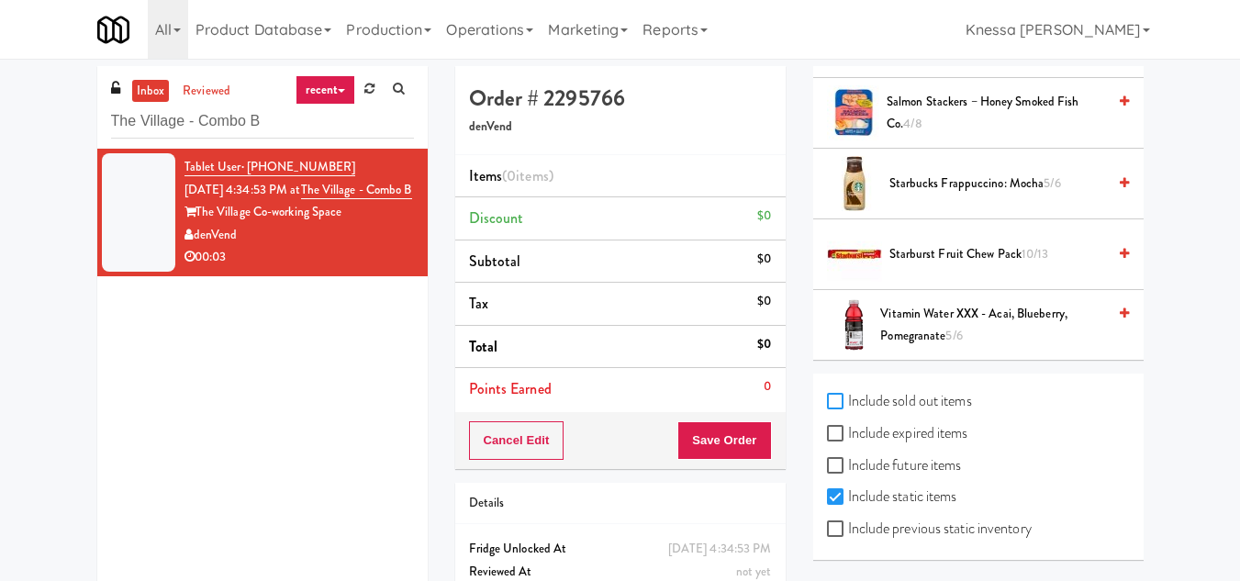
click at [837, 400] on input "Include sold out items" at bounding box center [837, 402] width 21 height 15
checkbox input "true"
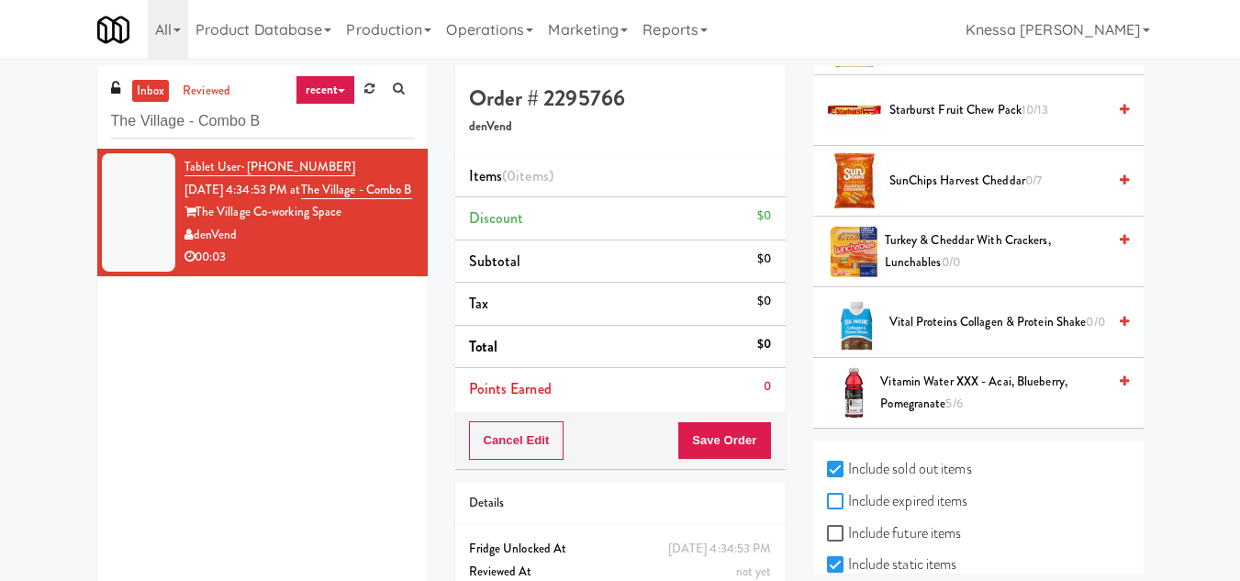
scroll to position [2539, 0]
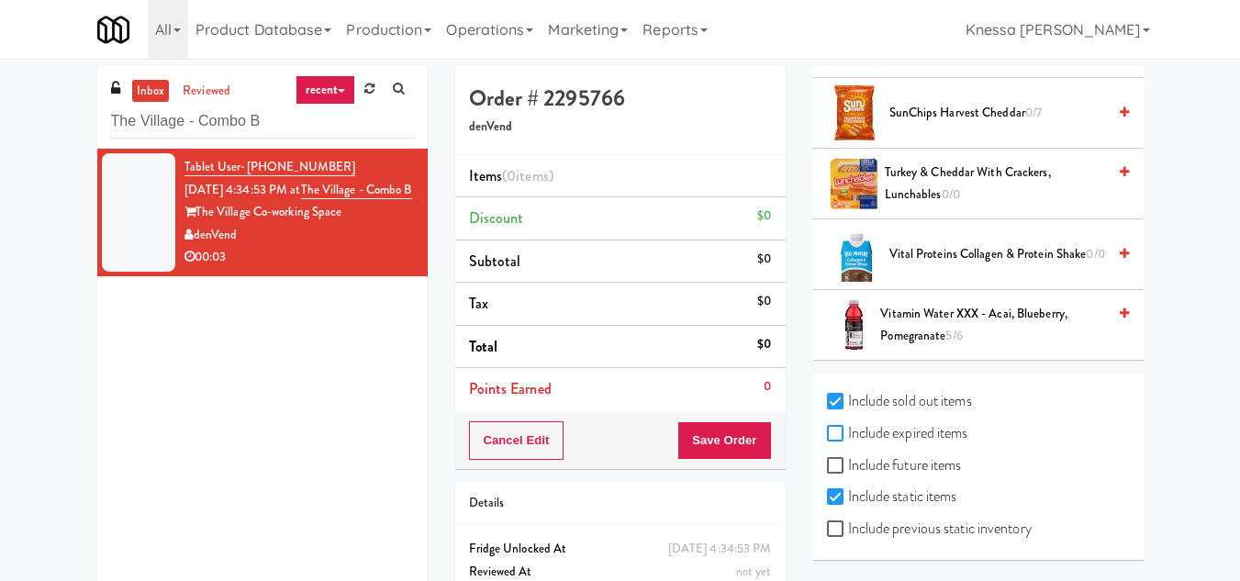
click at [836, 437] on input "Include expired items" at bounding box center [837, 434] width 21 height 15
checkbox input "true"
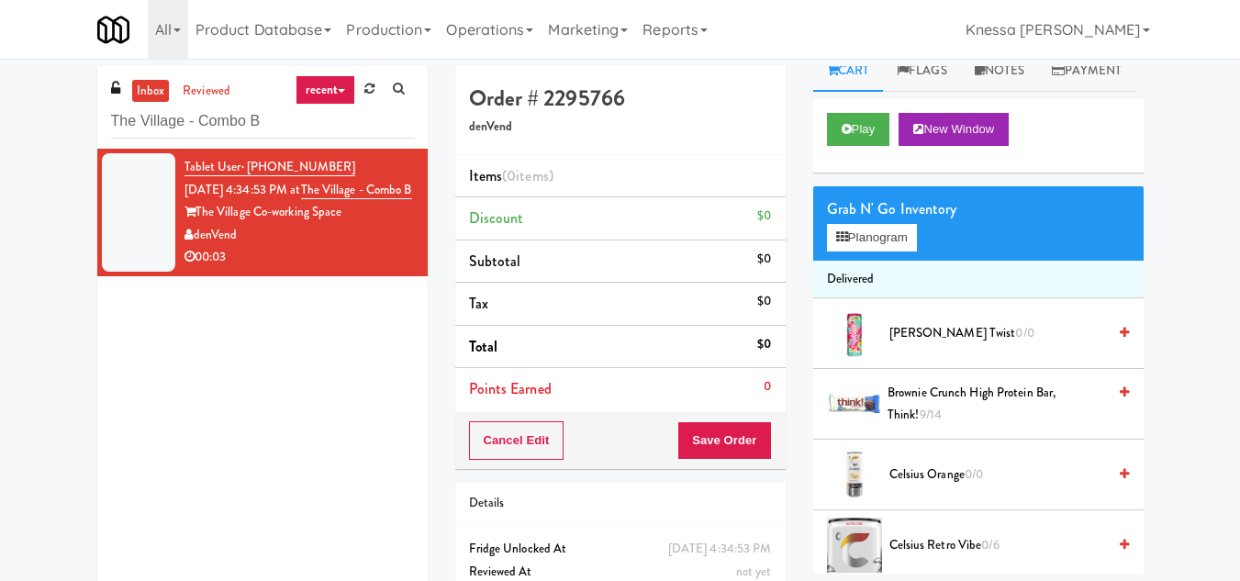
scroll to position [0, 0]
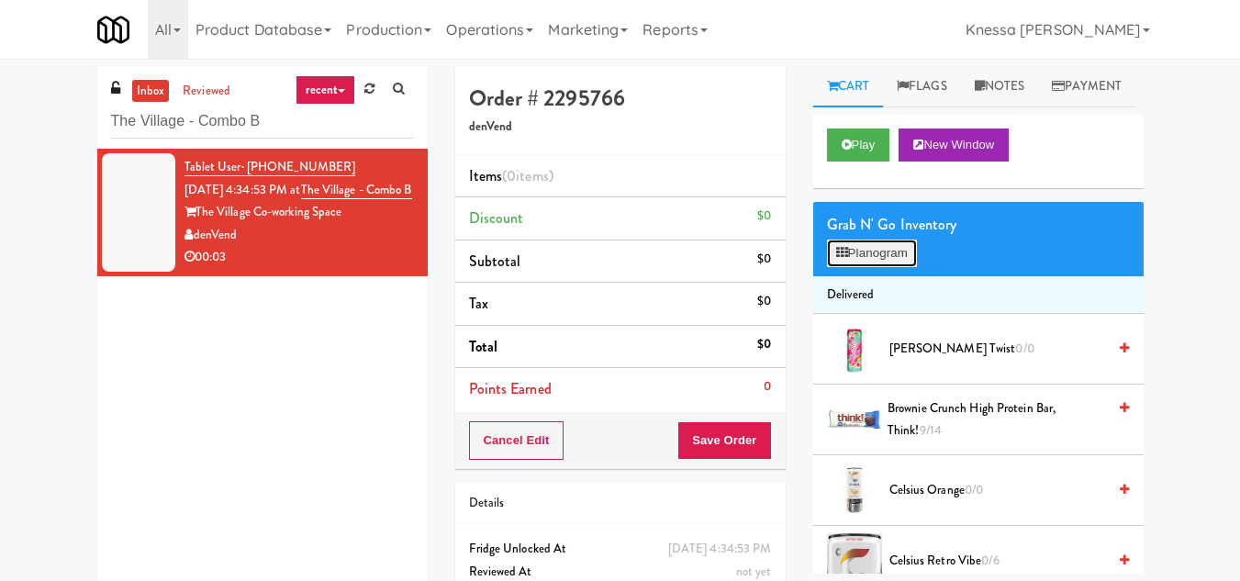
click at [852, 267] on button "Planogram" at bounding box center [872, 254] width 90 height 28
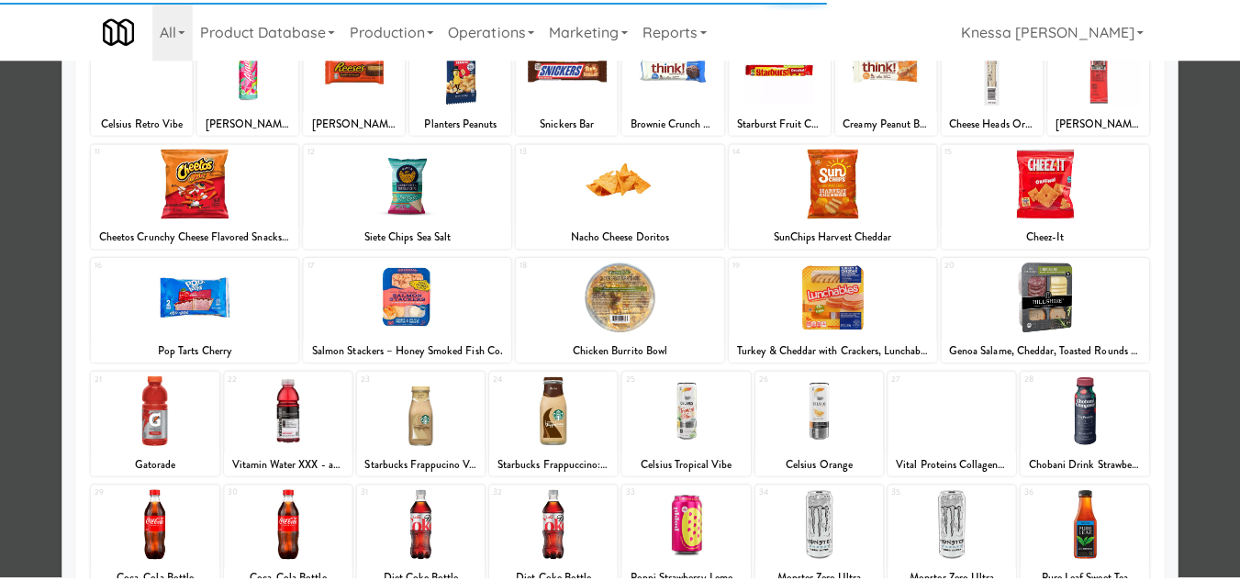
scroll to position [320, 0]
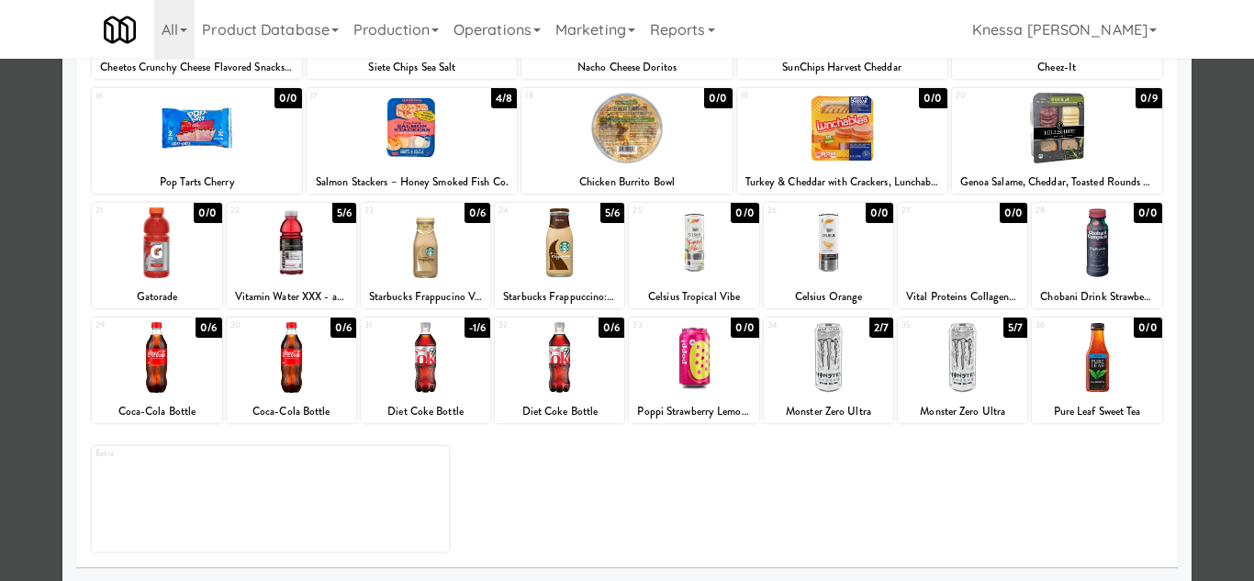
click at [167, 358] on div at bounding box center [156, 357] width 129 height 71
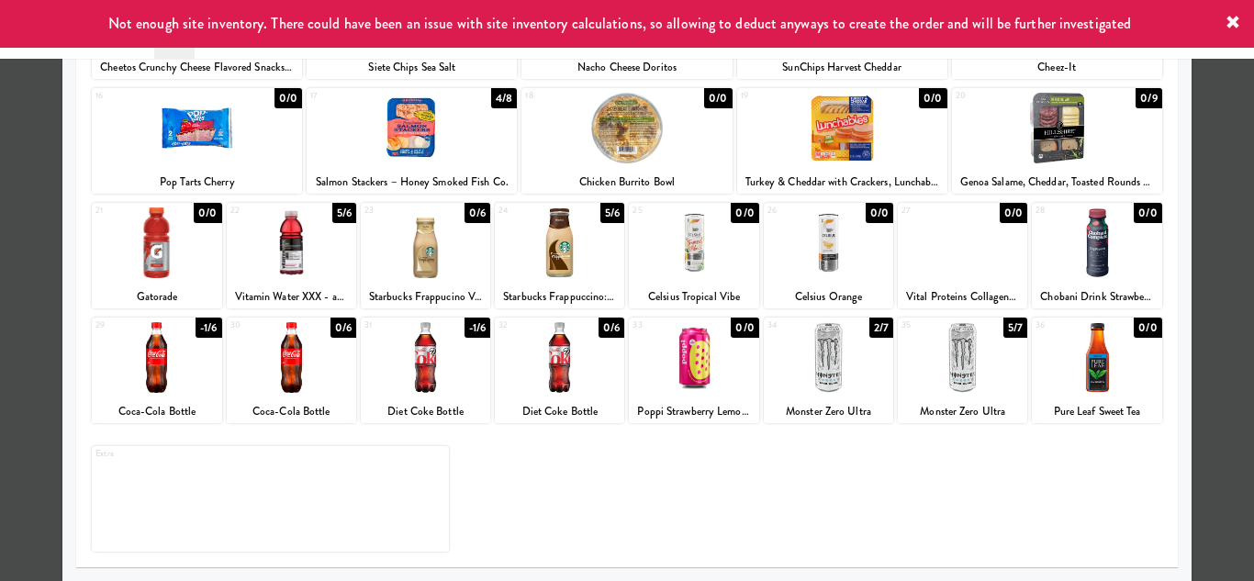
click at [1218, 237] on div at bounding box center [627, 290] width 1254 height 581
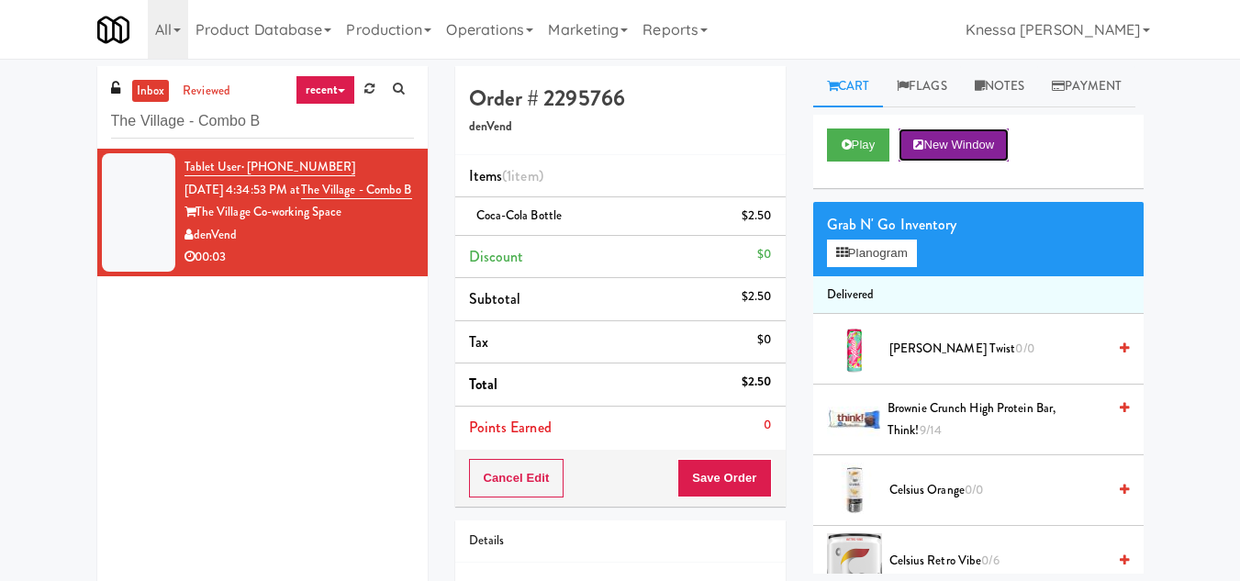
click at [984, 162] on button "New Window" at bounding box center [954, 145] width 110 height 33
click at [737, 477] on button "Save Order" at bounding box center [725, 478] width 94 height 39
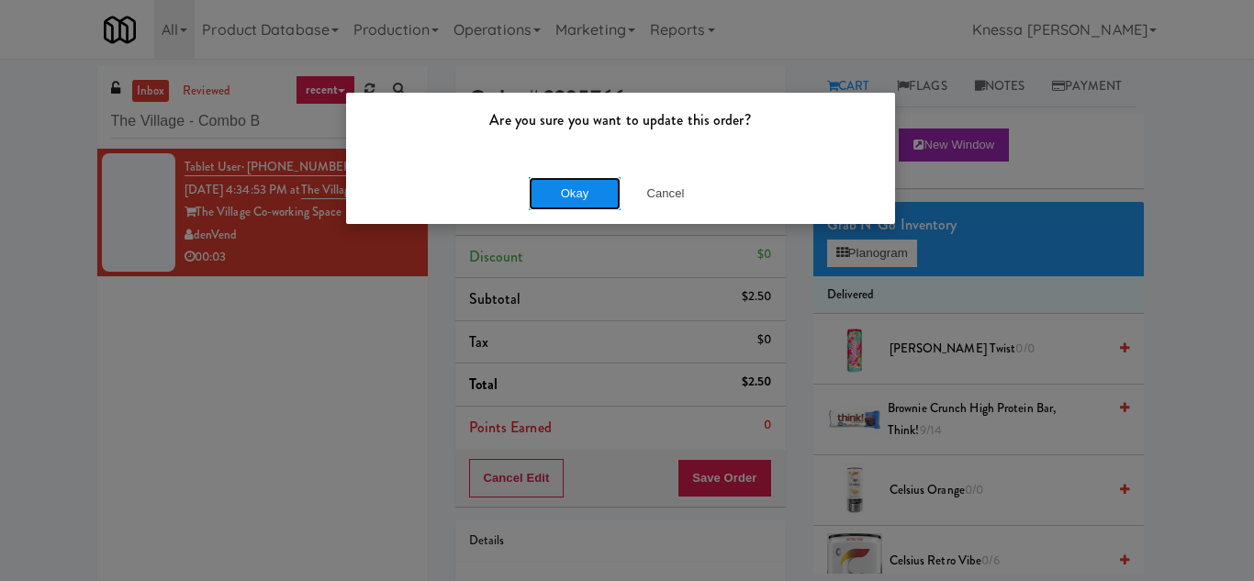
click at [590, 195] on button "Okay" at bounding box center [575, 193] width 92 height 33
